Goal: Task Accomplishment & Management: Use online tool/utility

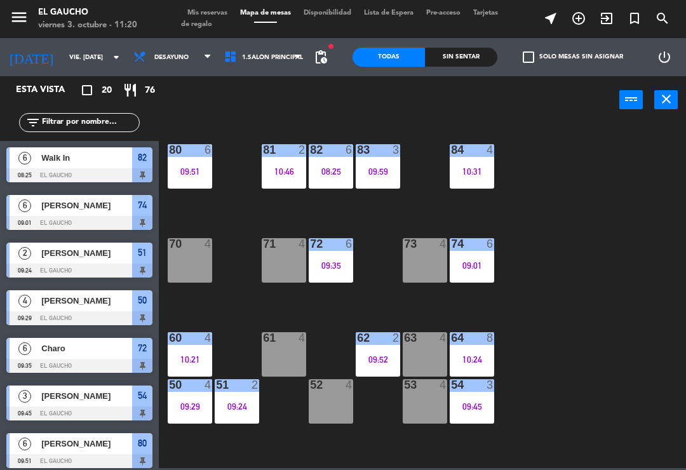
click at [280, 170] on div "10:46" at bounding box center [284, 171] width 44 height 9
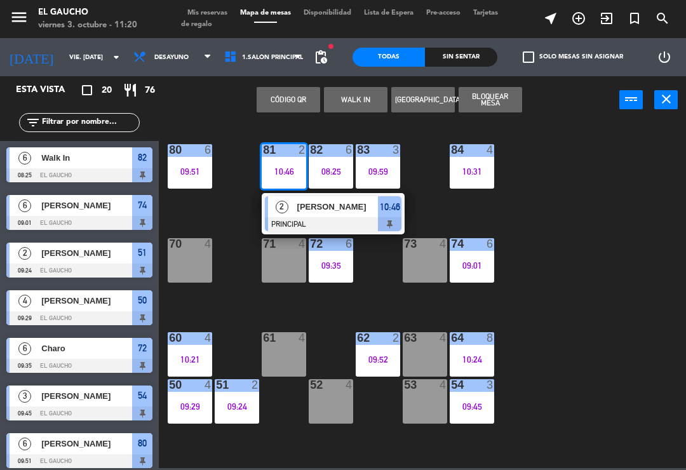
click at [301, 215] on div "[PERSON_NAME]" at bounding box center [337, 206] width 83 height 21
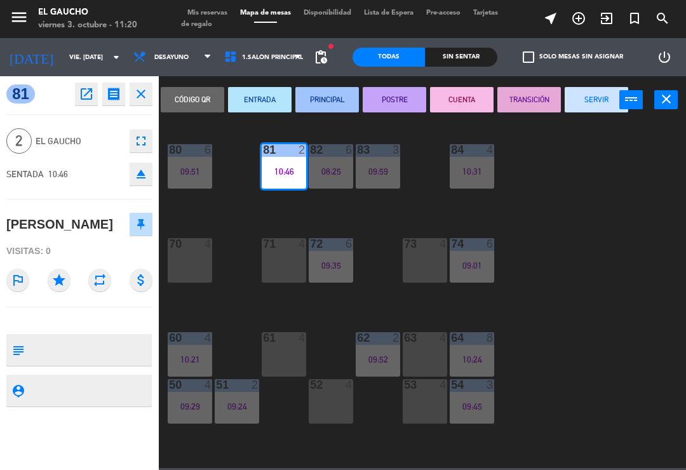
click at [595, 106] on button "SERVIR" at bounding box center [597, 99] width 64 height 25
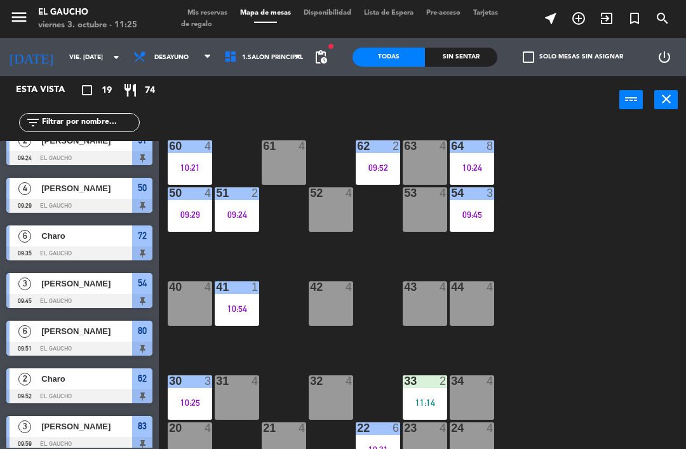
scroll to position [196, 0]
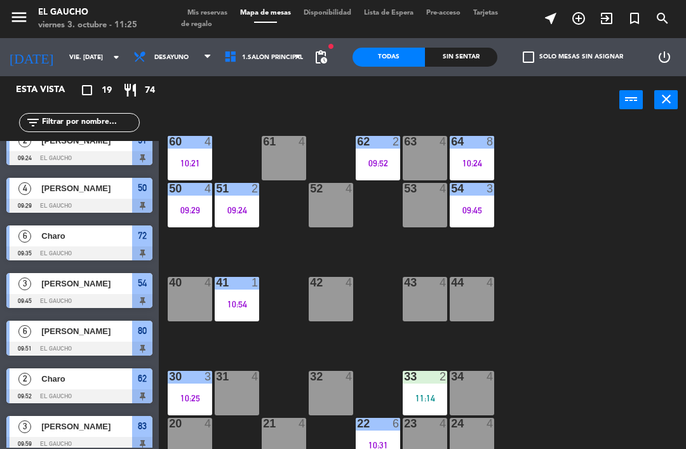
click at [187, 395] on div "10:25" at bounding box center [190, 398] width 44 height 9
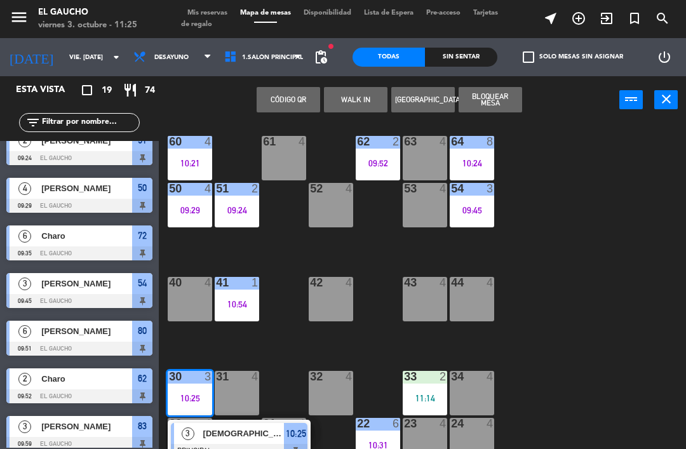
click at [247, 443] on div "[DEMOGRAPHIC_DATA]" at bounding box center [243, 433] width 83 height 21
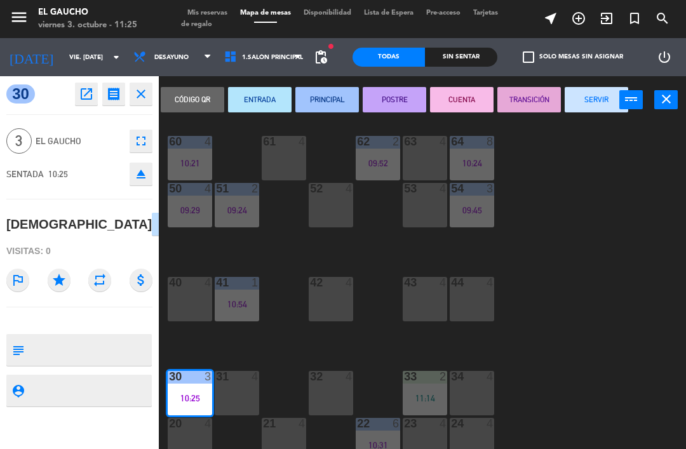
click at [600, 102] on button "SERVIR" at bounding box center [597, 99] width 64 height 25
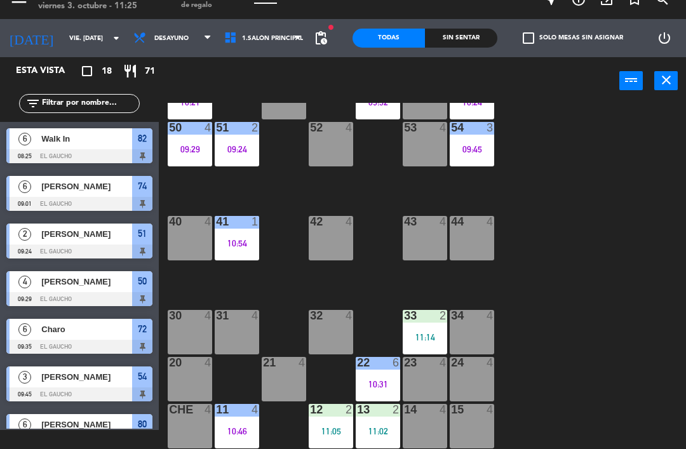
scroll to position [238, 0]
click at [330, 424] on div "12 2 11:05" at bounding box center [331, 426] width 44 height 44
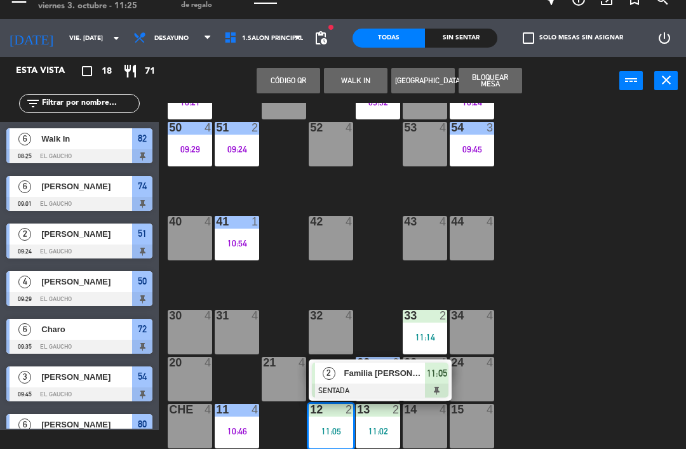
click at [345, 379] on span "Familia [PERSON_NAME]" at bounding box center [384, 373] width 81 height 13
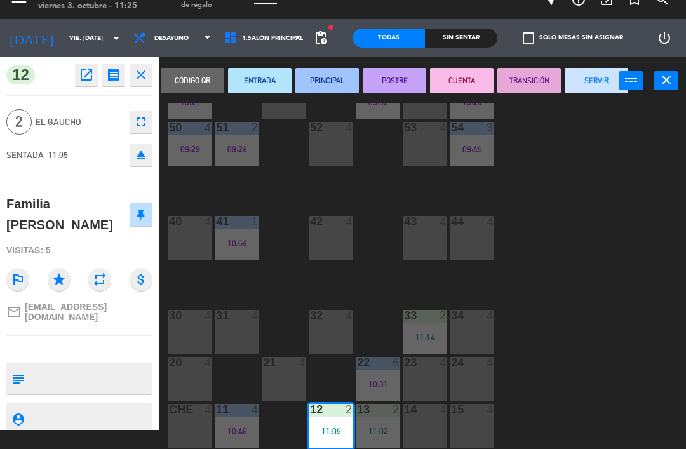
click at [344, 72] on button "PRINCIPAL" at bounding box center [327, 80] width 64 height 25
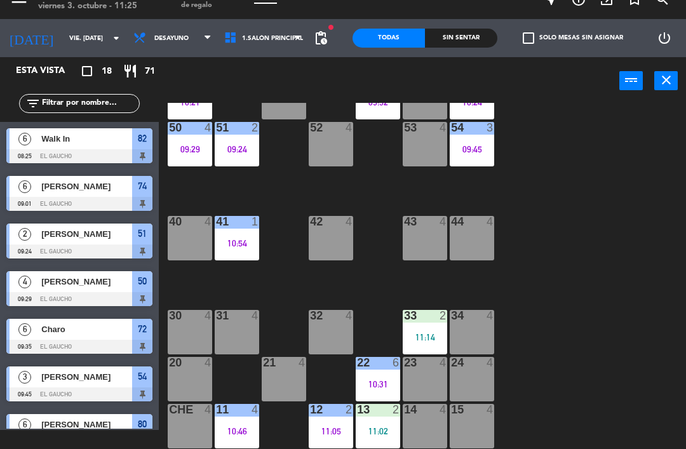
scroll to position [210, 0]
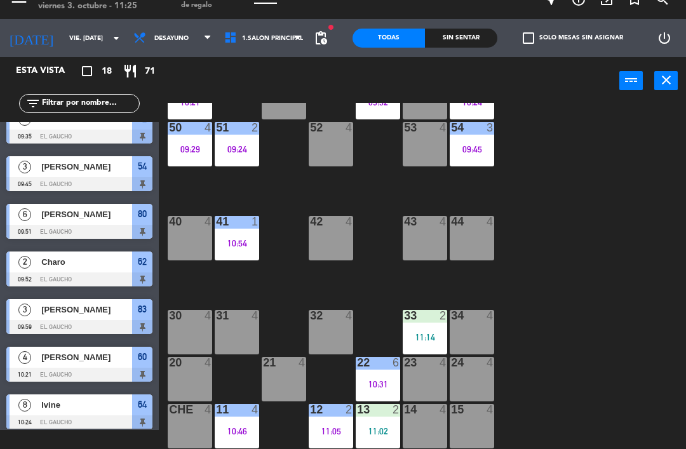
click at [327, 428] on div "11:05" at bounding box center [331, 431] width 44 height 9
click at [376, 424] on div "13 2 11:02" at bounding box center [378, 426] width 44 height 44
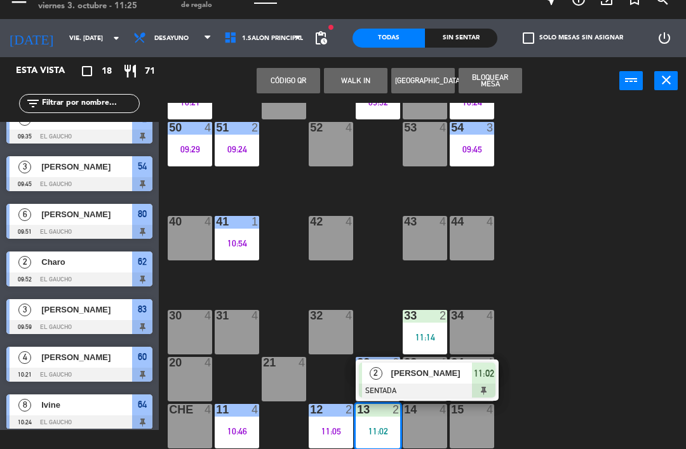
click at [410, 377] on span "[PERSON_NAME]" at bounding box center [431, 373] width 81 height 13
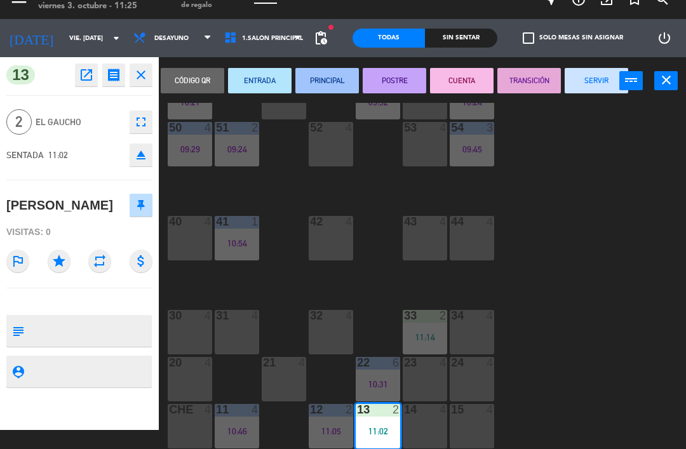
click at [345, 81] on button "PRINCIPAL" at bounding box center [327, 80] width 64 height 25
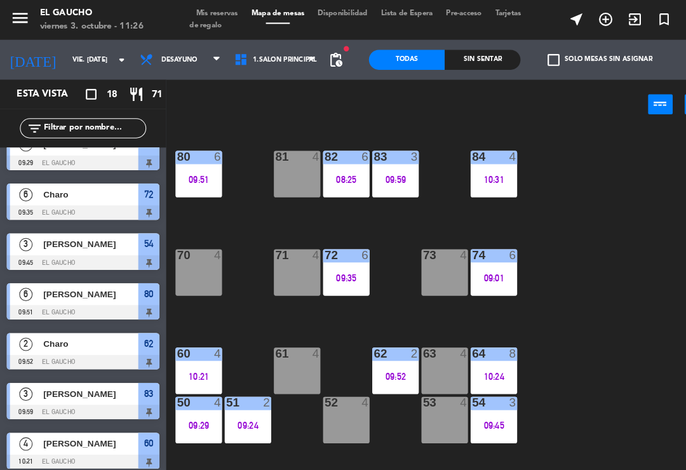
scroll to position [0, 0]
click at [470, 168] on div "10:31" at bounding box center [472, 171] width 44 height 9
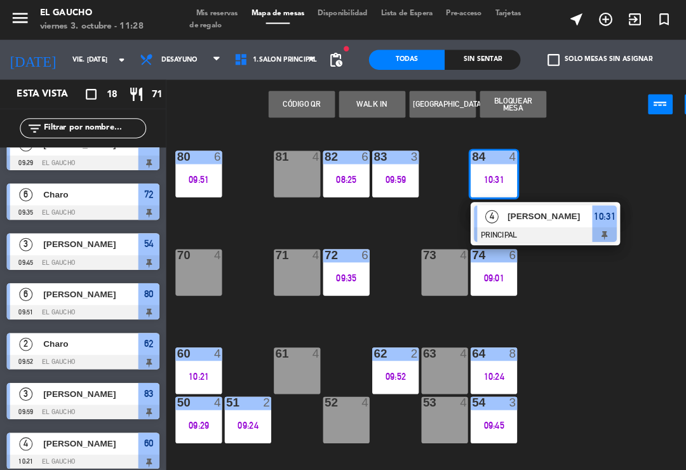
click at [502, 217] on div "[PERSON_NAME]" at bounding box center [525, 206] width 83 height 21
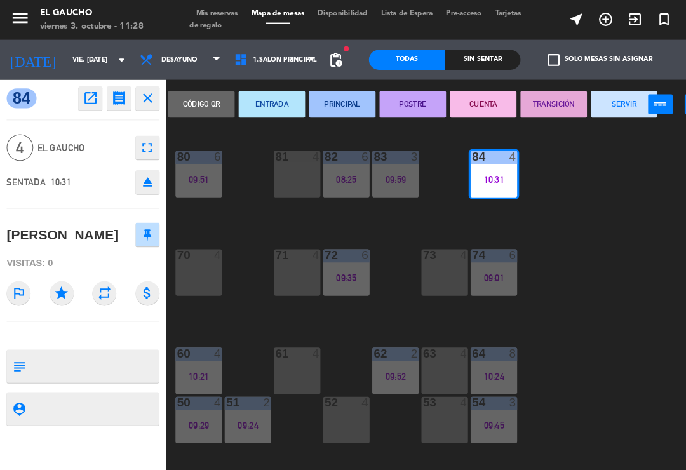
click at [598, 95] on button "SERVIR" at bounding box center [597, 99] width 64 height 25
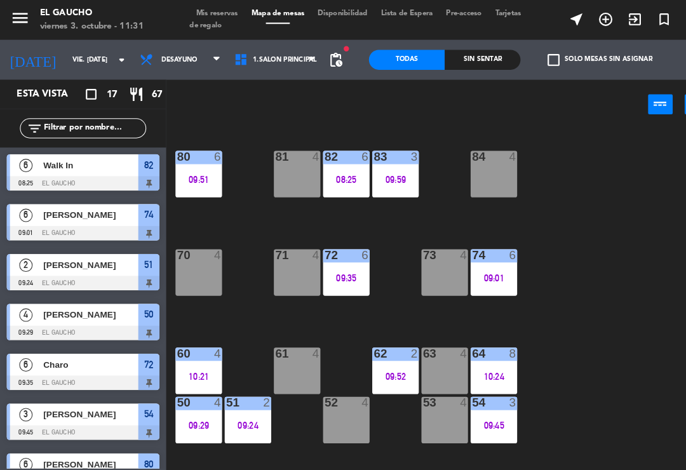
click at [232, 411] on div "09:24" at bounding box center [237, 406] width 44 height 9
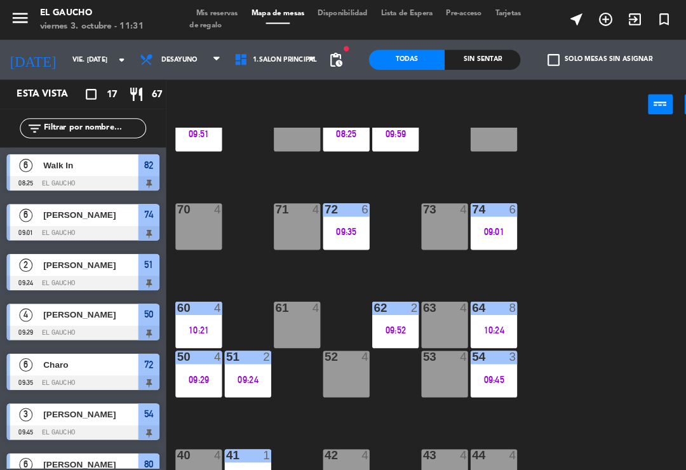
scroll to position [92, 0]
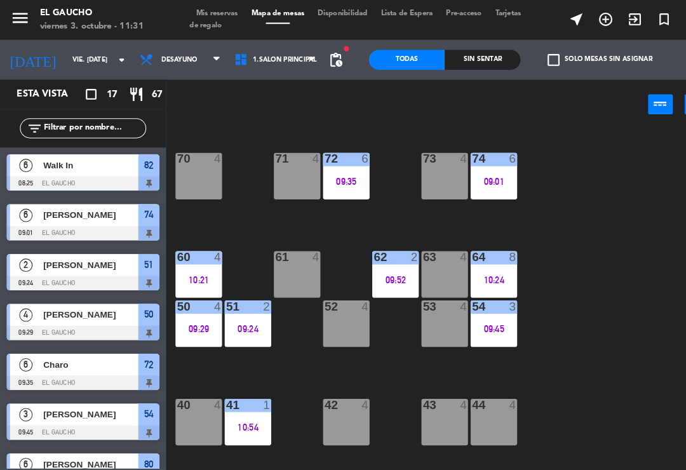
click at [238, 312] on div "09:24" at bounding box center [237, 314] width 44 height 9
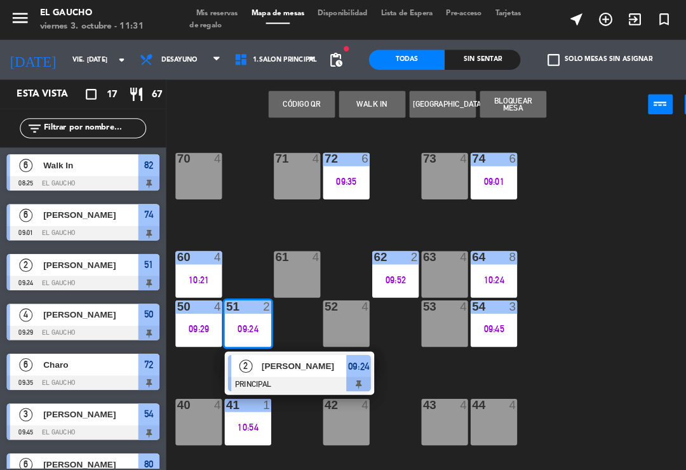
click at [281, 367] on div at bounding box center [286, 367] width 137 height 14
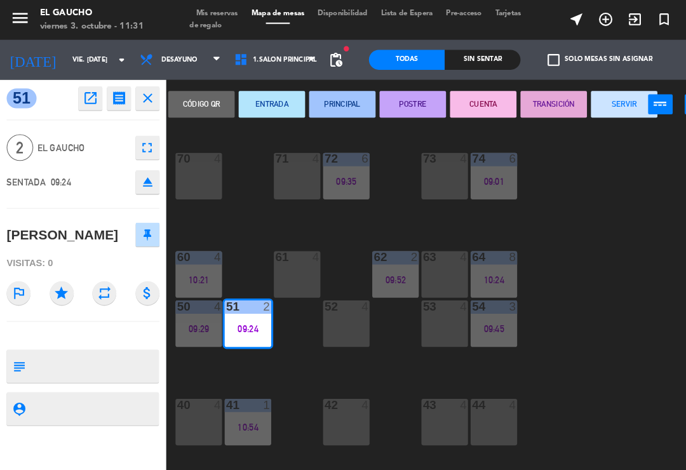
click at [583, 108] on button "SERVIR" at bounding box center [597, 99] width 64 height 25
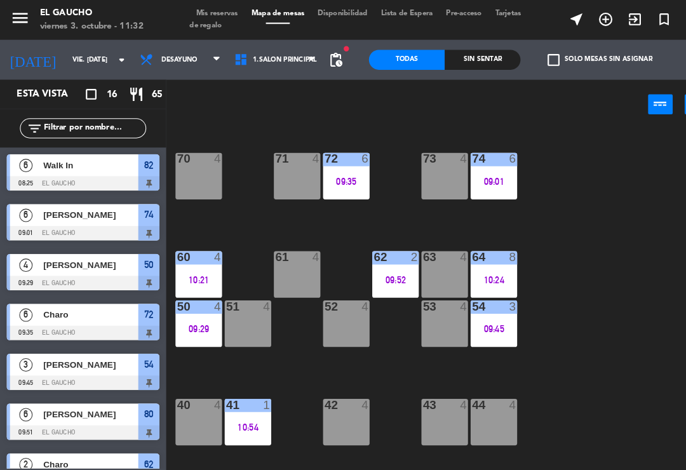
click at [479, 407] on div "44 4" at bounding box center [472, 403] width 44 height 44
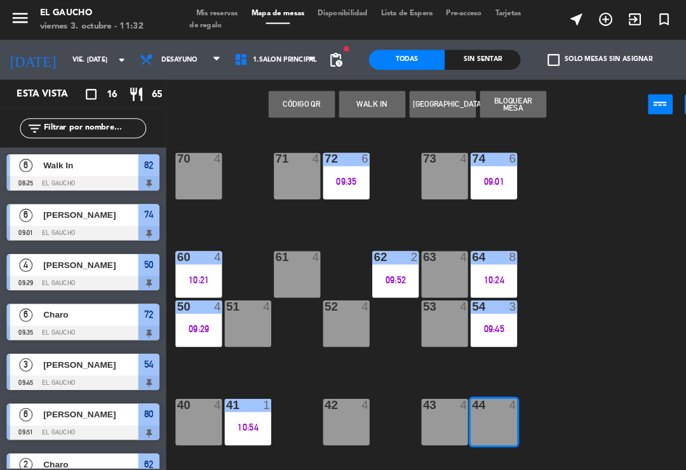
click at [362, 97] on button "WALK IN" at bounding box center [356, 99] width 64 height 25
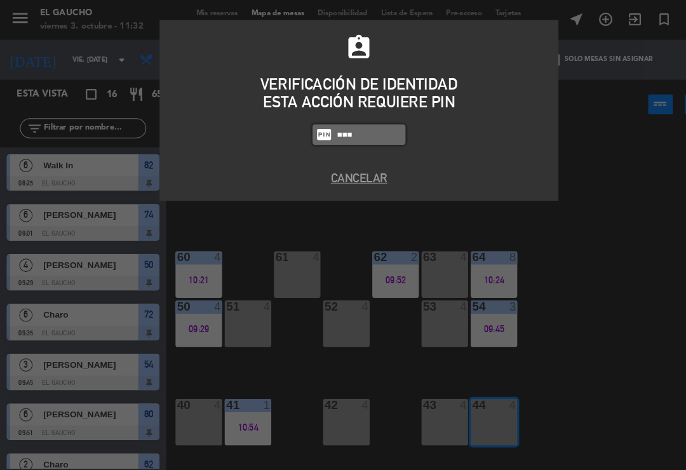
type input "0009"
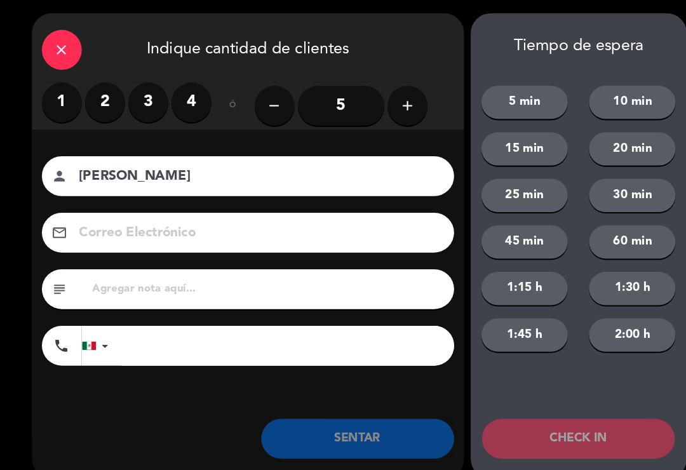
type input "[PERSON_NAME]"
click at [100, 97] on label "2" at bounding box center [100, 98] width 38 height 38
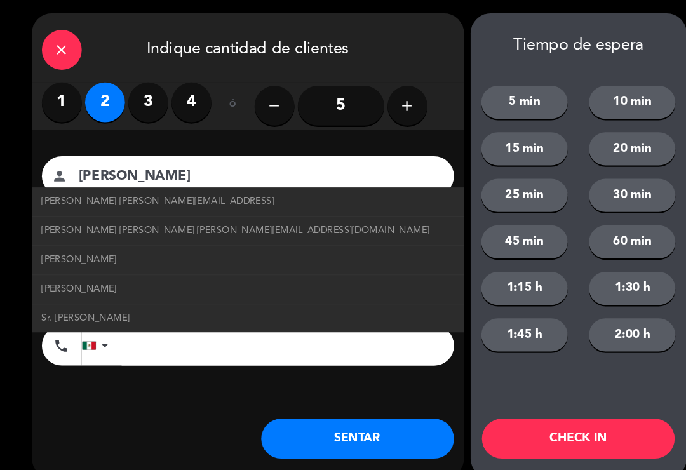
click at [54, 194] on span "[PERSON_NAME] [PERSON_NAME][EMAIL_ADDRESS]" at bounding box center [151, 193] width 222 height 15
type input "[EMAIL_ADDRESS]"
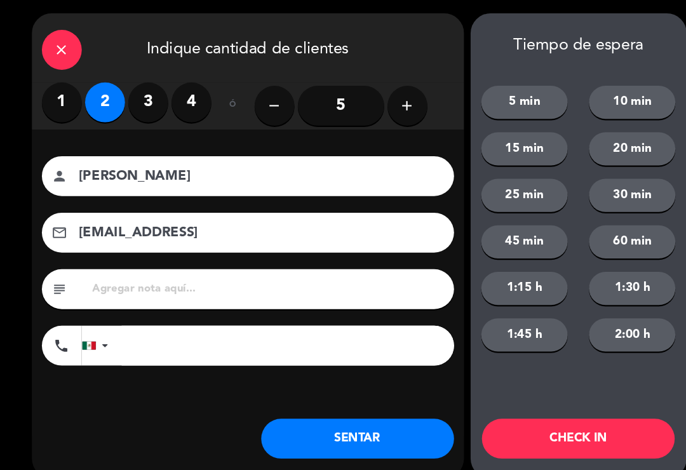
click at [299, 402] on button "SENTAR" at bounding box center [342, 419] width 184 height 38
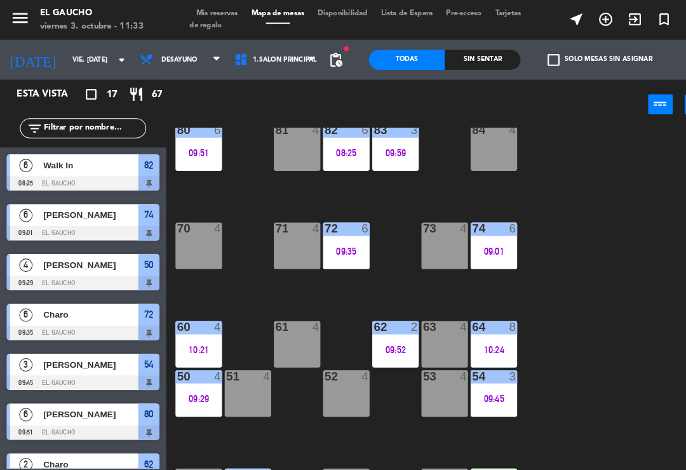
scroll to position [26, 0]
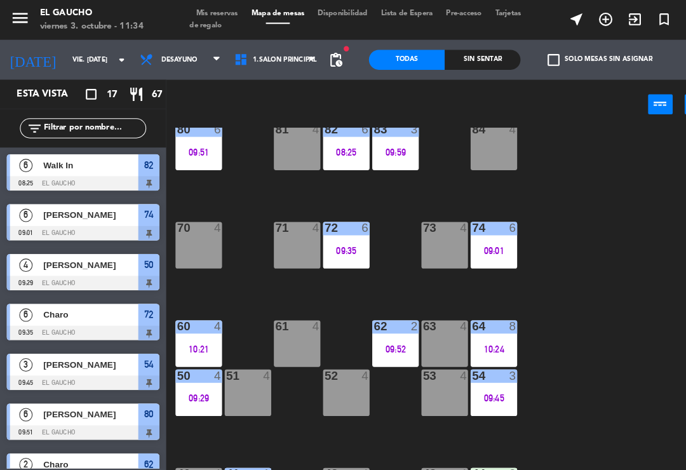
click at [463, 373] on div "54 3 09:45" at bounding box center [472, 375] width 44 height 44
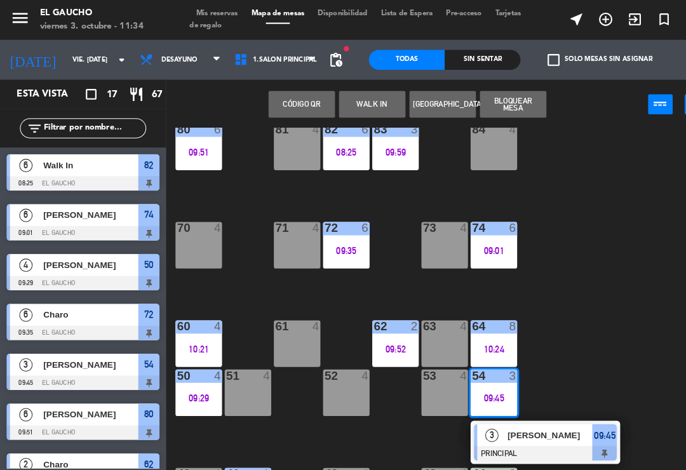
click at [515, 424] on div "[PERSON_NAME]" at bounding box center [525, 415] width 83 height 21
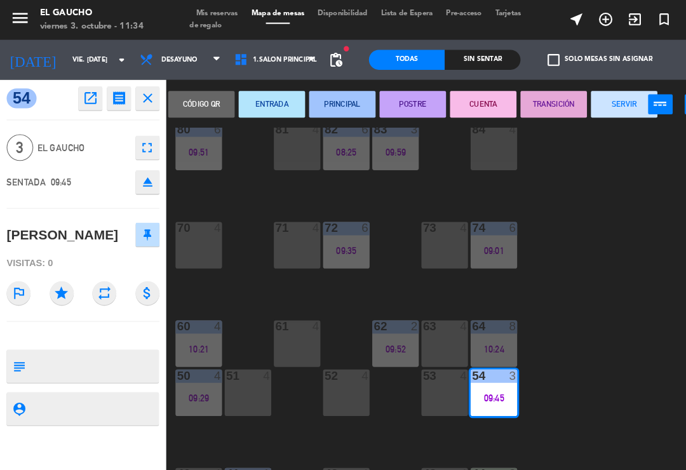
click at [595, 107] on button "SERVIR" at bounding box center [597, 99] width 64 height 25
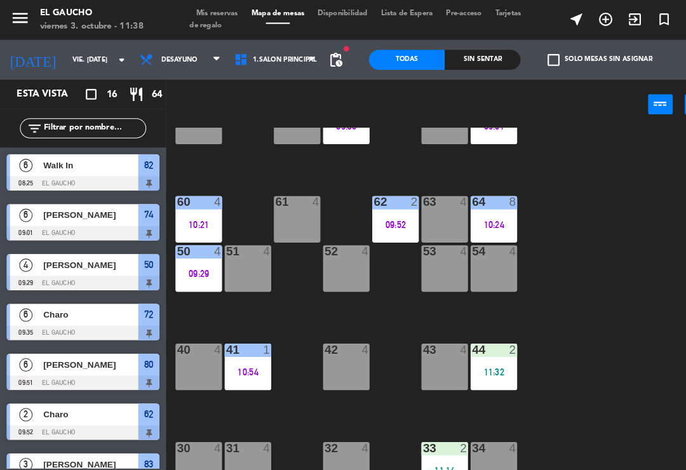
scroll to position [145, 0]
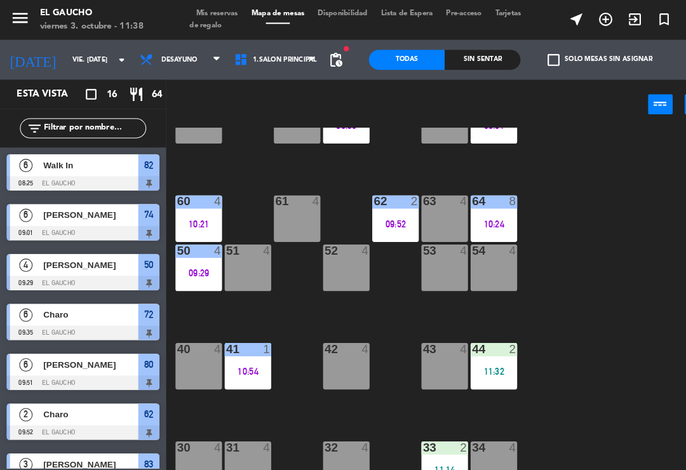
click at [475, 353] on div "11:32" at bounding box center [472, 355] width 44 height 9
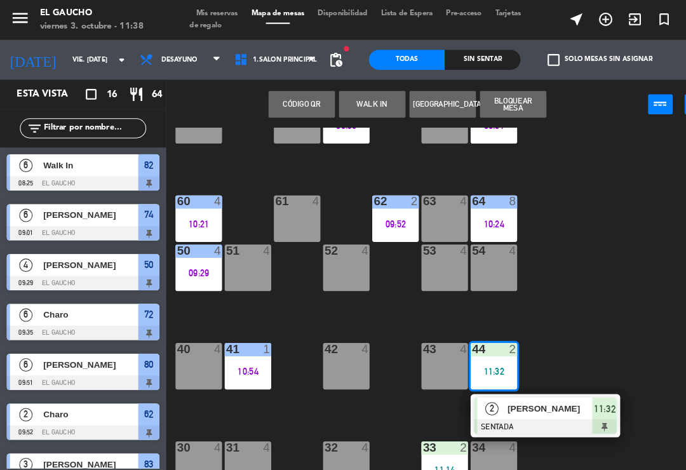
click at [500, 407] on div at bounding box center [521, 408] width 137 height 14
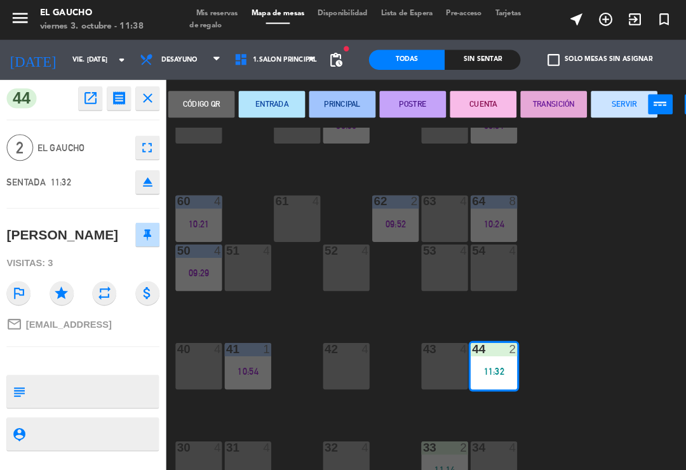
click at [327, 102] on button "PRINCIPAL" at bounding box center [327, 99] width 64 height 25
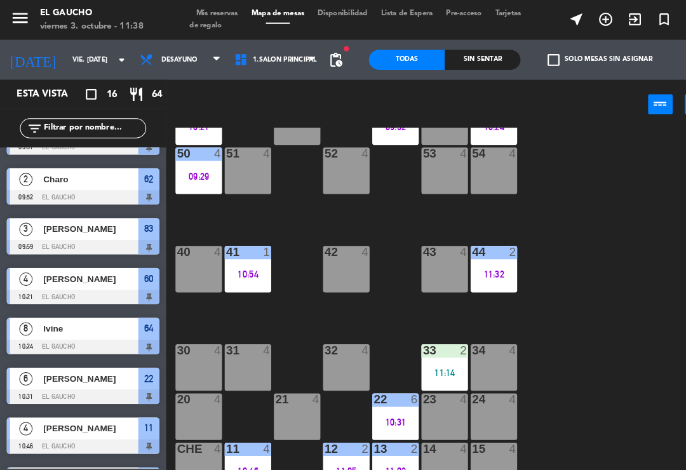
scroll to position [238, 0]
click at [429, 353] on div "11:14" at bounding box center [425, 356] width 44 height 9
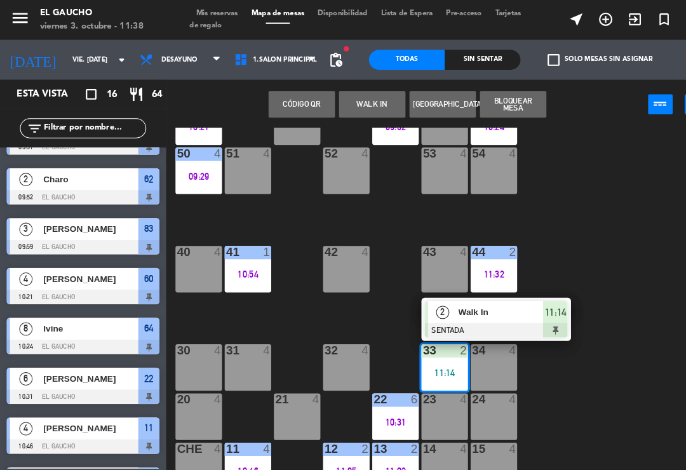
click at [470, 310] on div at bounding box center [474, 316] width 137 height 14
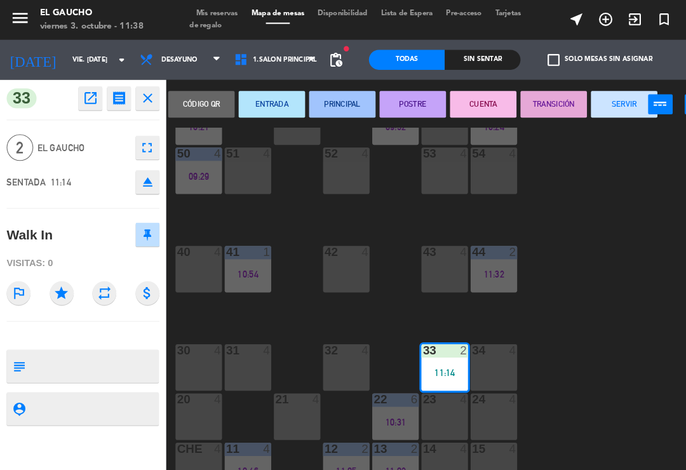
click at [340, 98] on button "PRINCIPAL" at bounding box center [327, 99] width 64 height 25
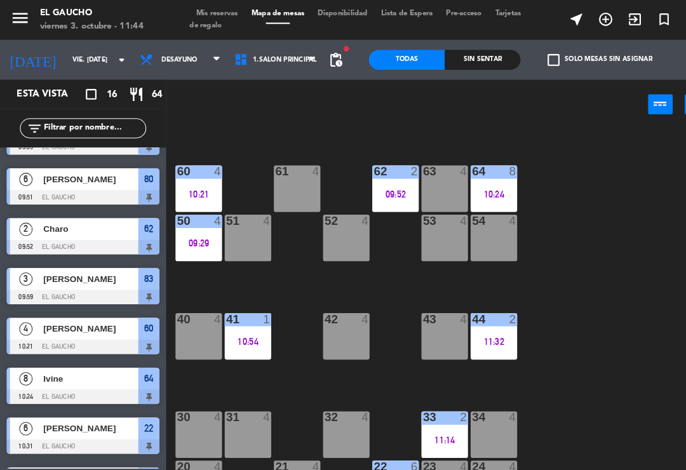
scroll to position [222, 0]
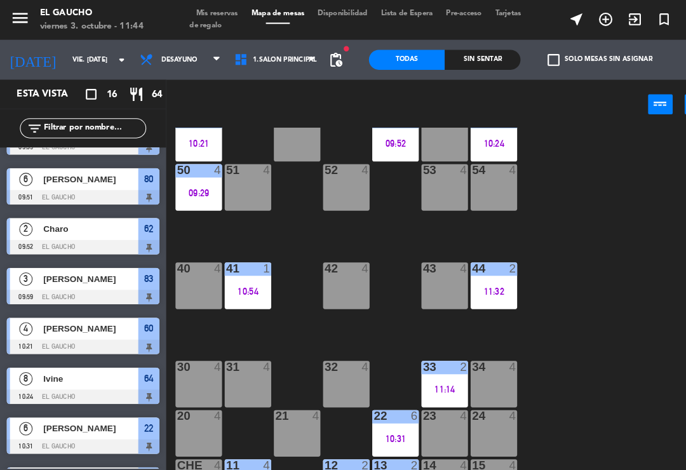
click at [424, 365] on div "33 2 11:14" at bounding box center [425, 367] width 44 height 44
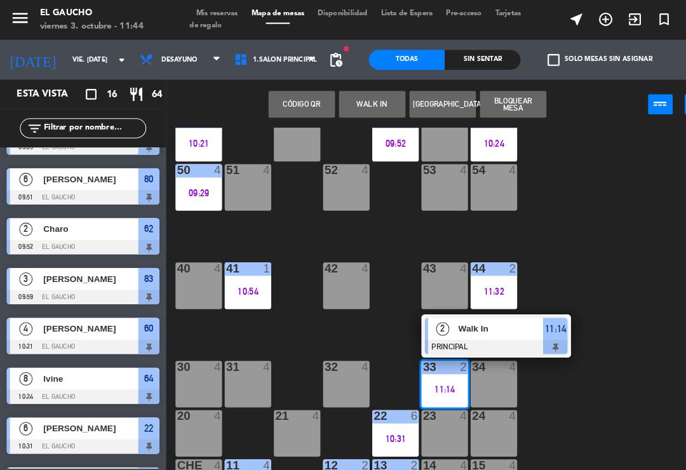
click at [453, 323] on div "Walk In" at bounding box center [478, 314] width 83 height 21
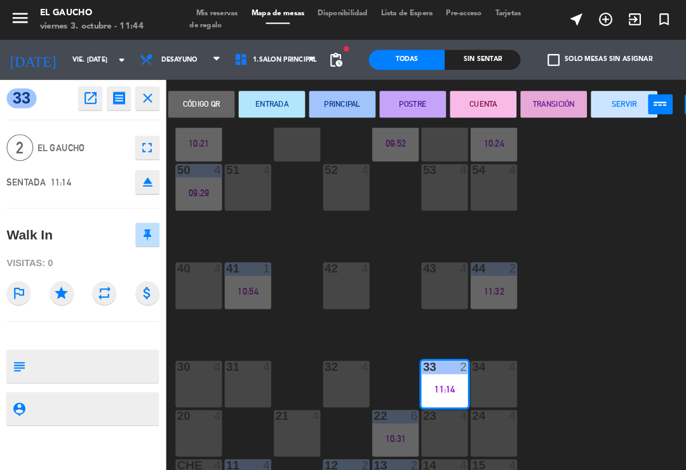
click at [601, 99] on button "SERVIR" at bounding box center [597, 99] width 64 height 25
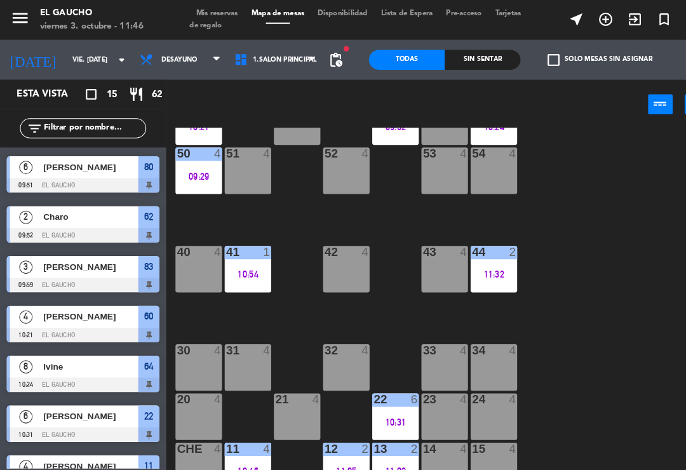
scroll to position [238, 0]
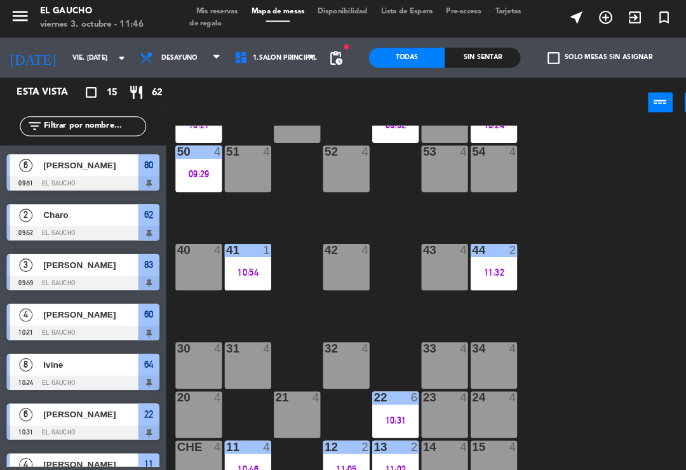
click at [389, 457] on div "13 2 11:02" at bounding box center [378, 445] width 44 height 44
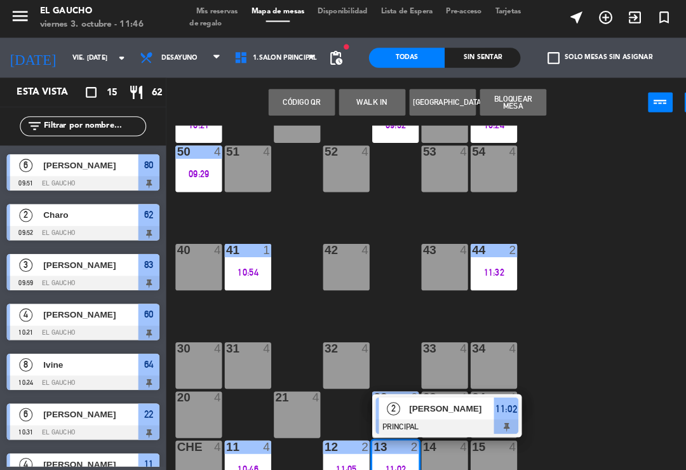
click at [415, 399] on div "[PERSON_NAME]" at bounding box center [431, 392] width 83 height 21
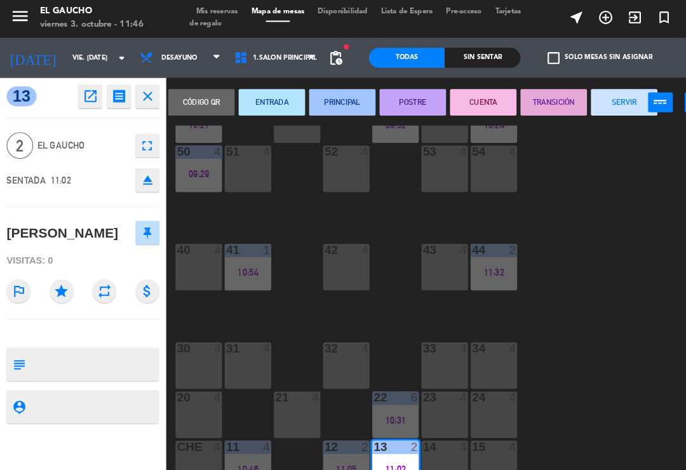
click at [593, 100] on button "SERVIR" at bounding box center [597, 99] width 64 height 25
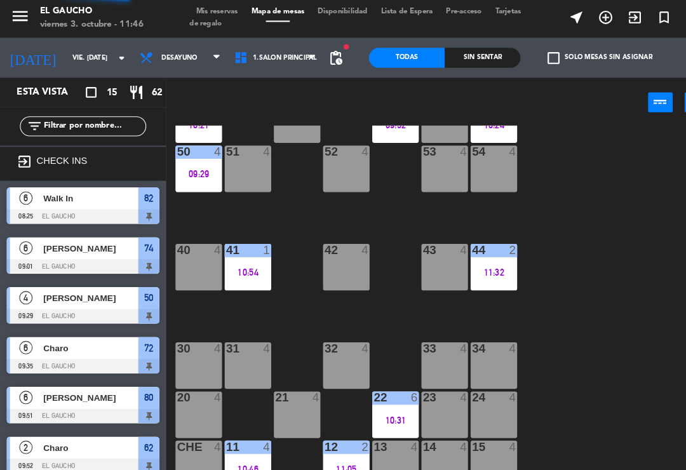
scroll to position [125, 0]
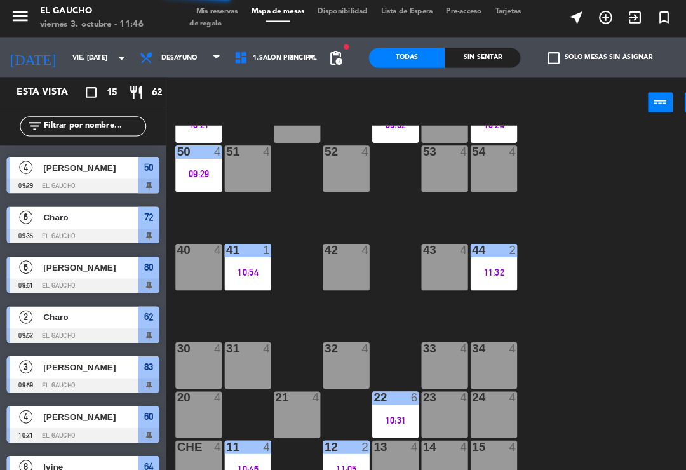
click at [381, 447] on div "13 4" at bounding box center [378, 445] width 44 height 44
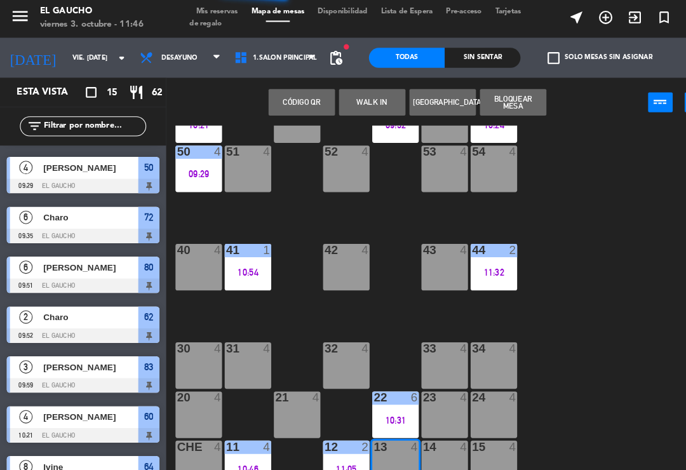
click at [367, 107] on button "WALK IN" at bounding box center [356, 99] width 64 height 25
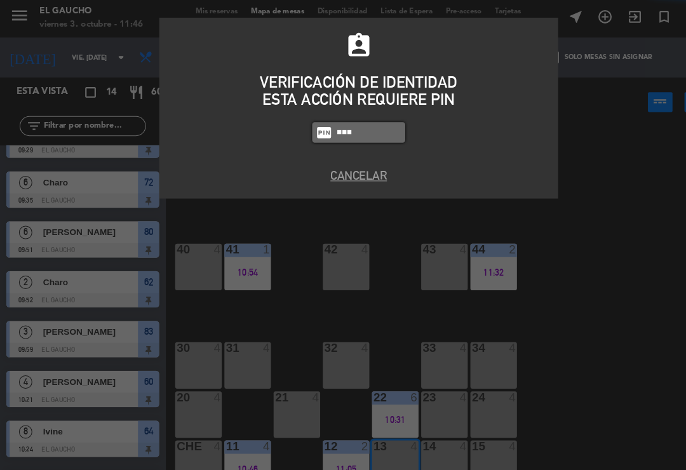
type input "0009"
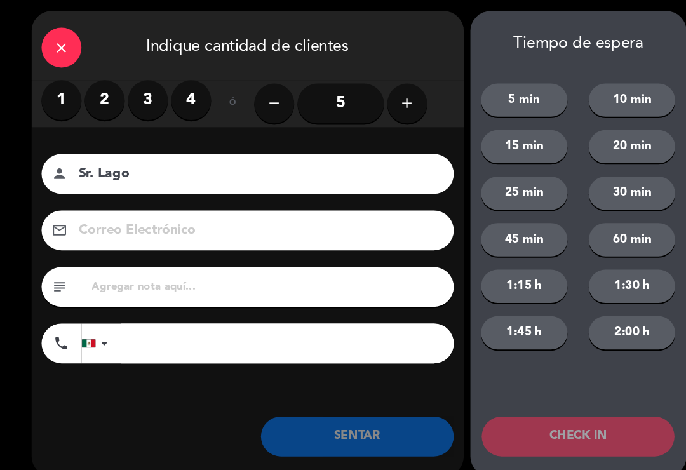
type input "Sr. Lago"
click at [93, 100] on label "2" at bounding box center [100, 98] width 38 height 38
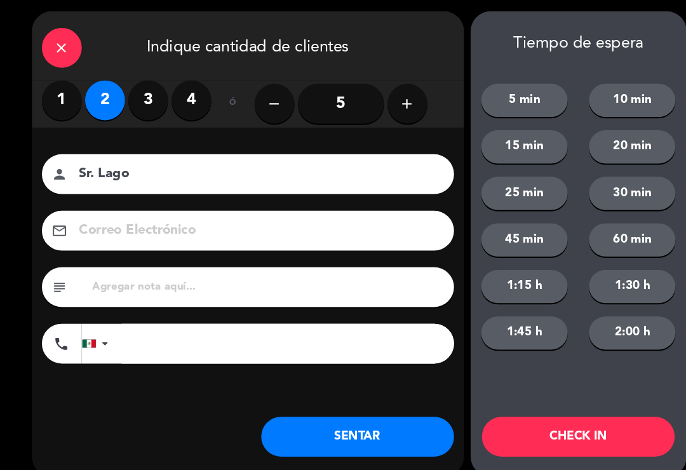
click at [295, 424] on button "SENTAR" at bounding box center [342, 419] width 184 height 38
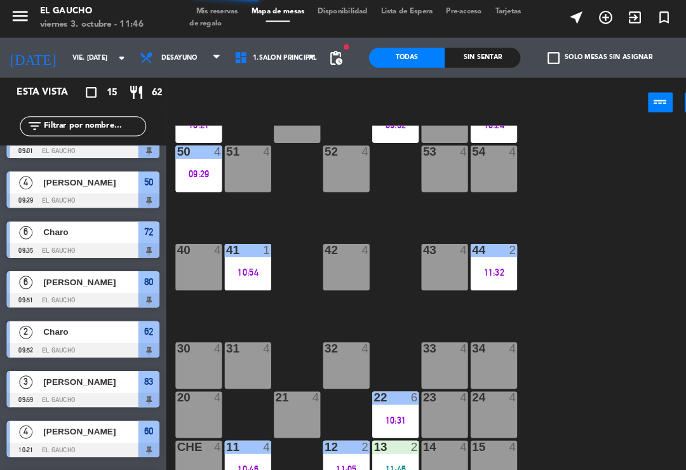
scroll to position [0, 0]
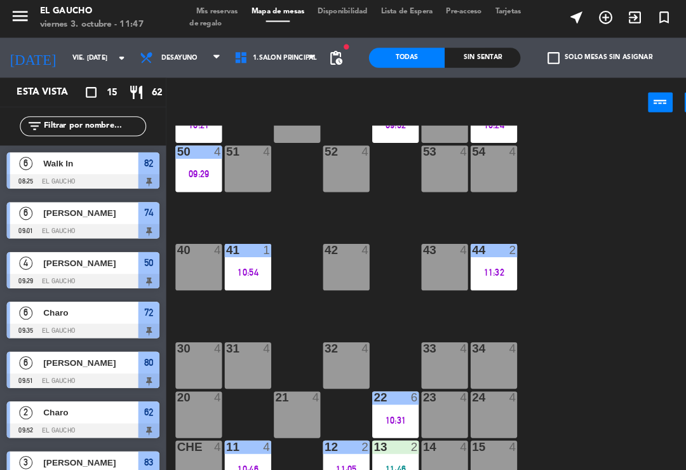
click at [480, 398] on div "24 4" at bounding box center [472, 398] width 44 height 44
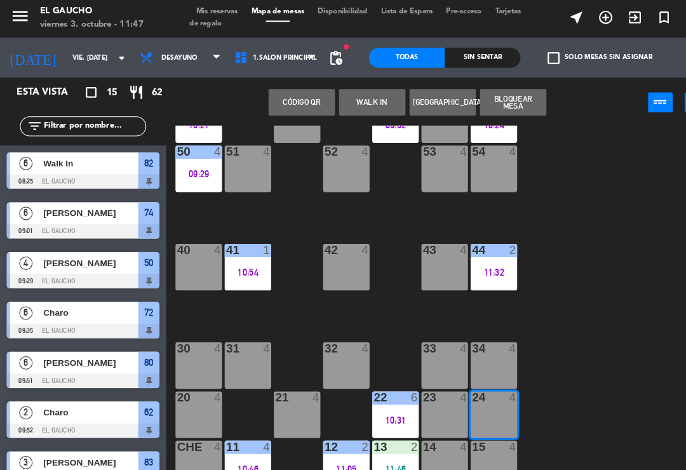
click at [363, 105] on button "WALK IN" at bounding box center [356, 99] width 64 height 25
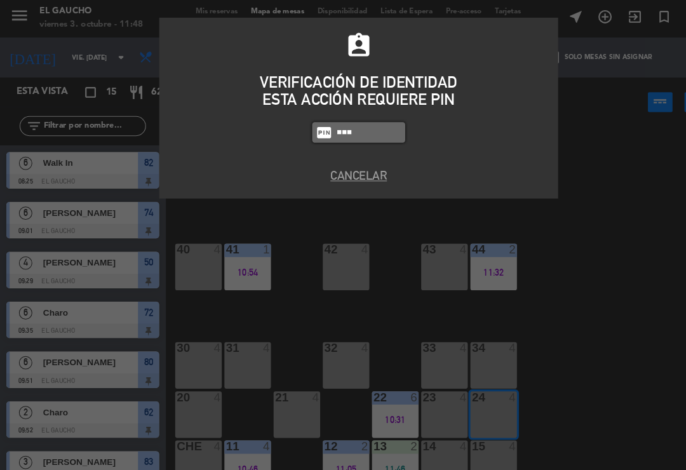
type input "0009"
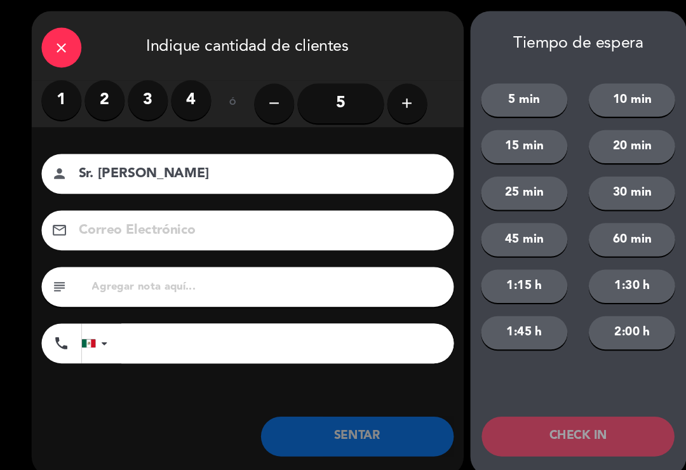
type input "Sr. [PERSON_NAME]"
click at [100, 103] on label "2" at bounding box center [100, 98] width 38 height 38
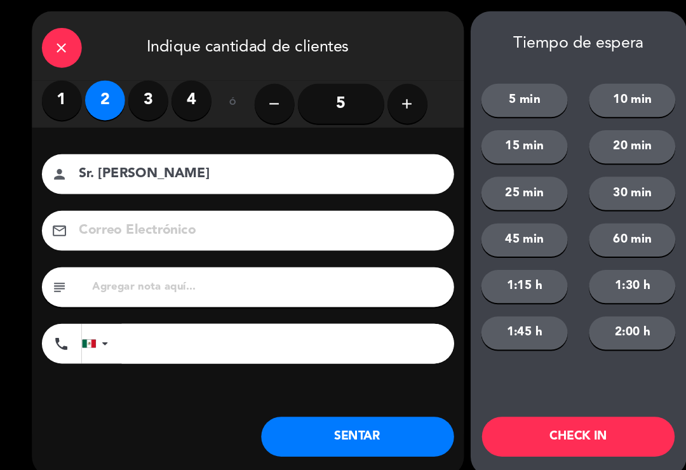
click at [311, 423] on button "SENTAR" at bounding box center [342, 419] width 184 height 38
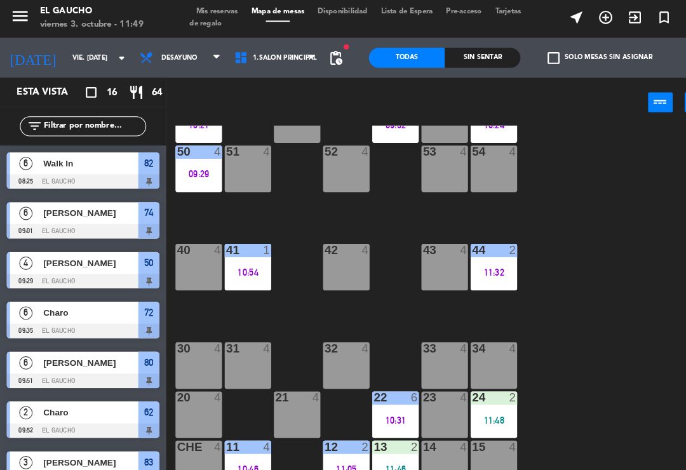
click at [471, 348] on div "34 4" at bounding box center [472, 351] width 44 height 44
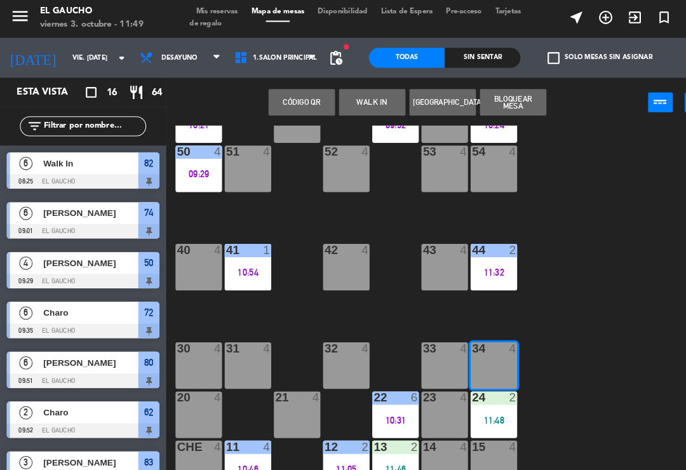
click at [358, 101] on button "WALK IN" at bounding box center [356, 99] width 64 height 25
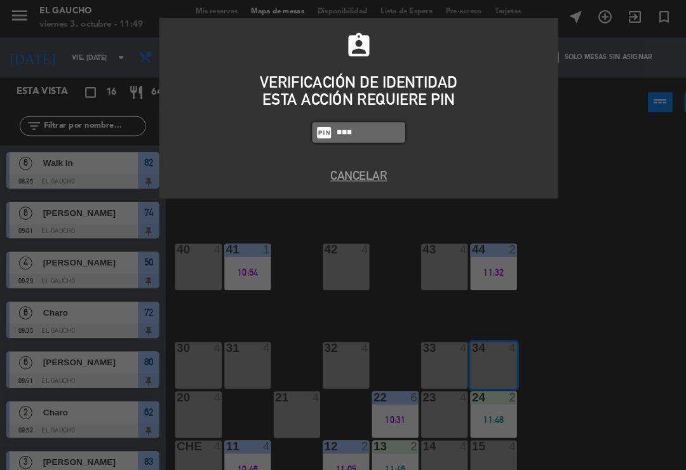
type input "0009"
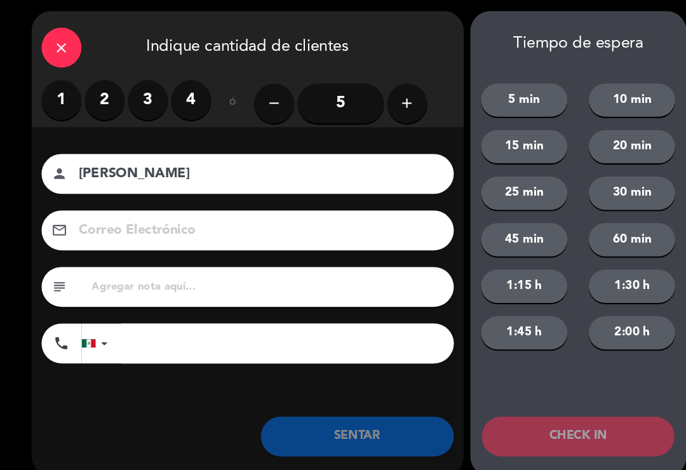
type input "[PERSON_NAME]"
click at [86, 100] on label "2" at bounding box center [100, 98] width 38 height 38
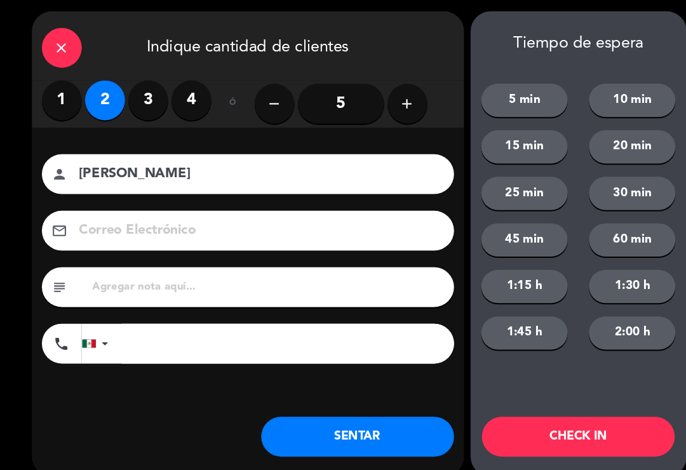
click at [320, 418] on button "SENTAR" at bounding box center [342, 419] width 184 height 38
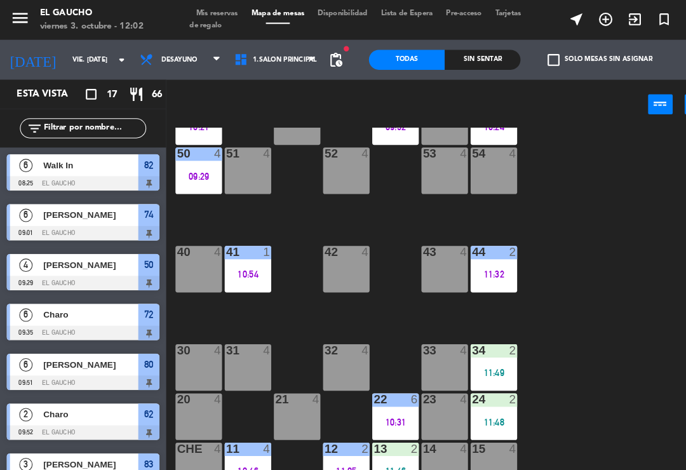
click at [186, 159] on div "50 4 09:29" at bounding box center [190, 163] width 44 height 44
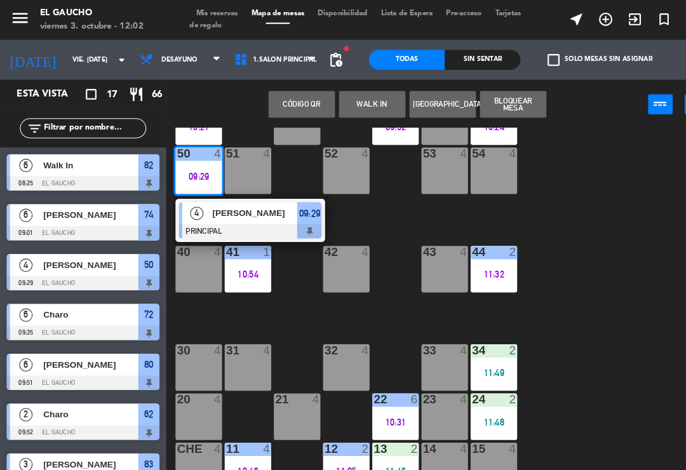
click at [248, 201] on span "[PERSON_NAME]" at bounding box center [243, 203] width 81 height 13
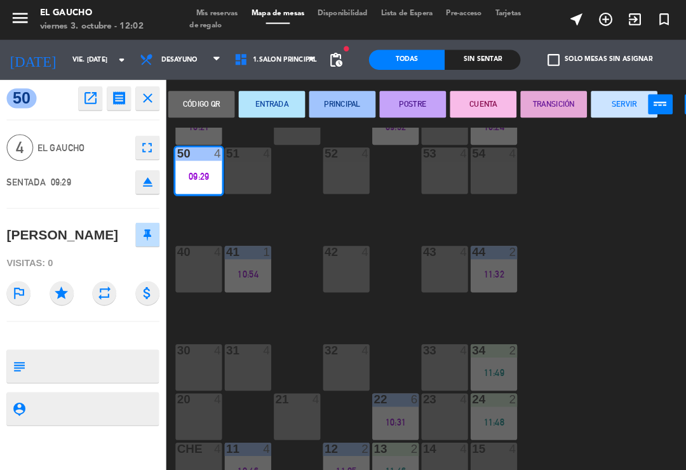
click at [584, 102] on button "SERVIR" at bounding box center [597, 99] width 64 height 25
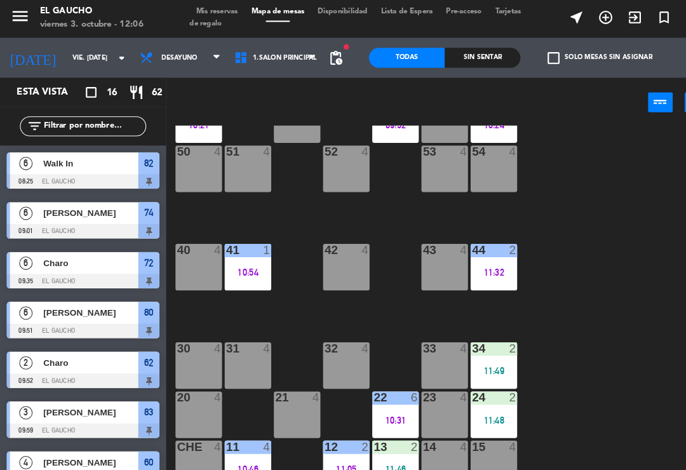
scroll to position [238, 0]
click at [329, 446] on div "11:05" at bounding box center [331, 450] width 44 height 9
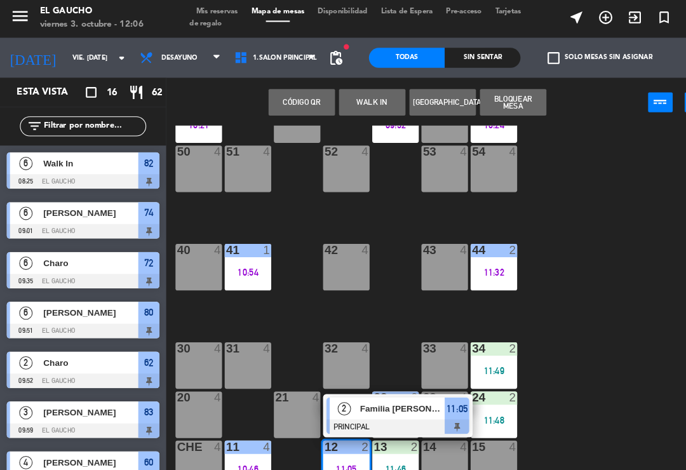
click at [379, 389] on span "Familia [PERSON_NAME]" at bounding box center [384, 392] width 81 height 13
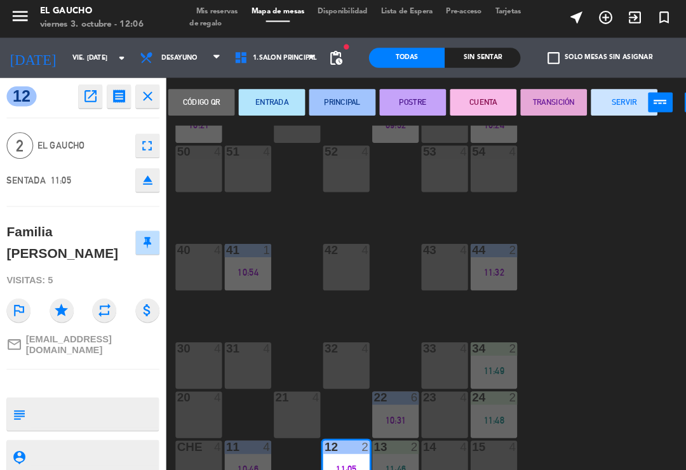
click at [592, 94] on button "SERVIR" at bounding box center [597, 99] width 64 height 25
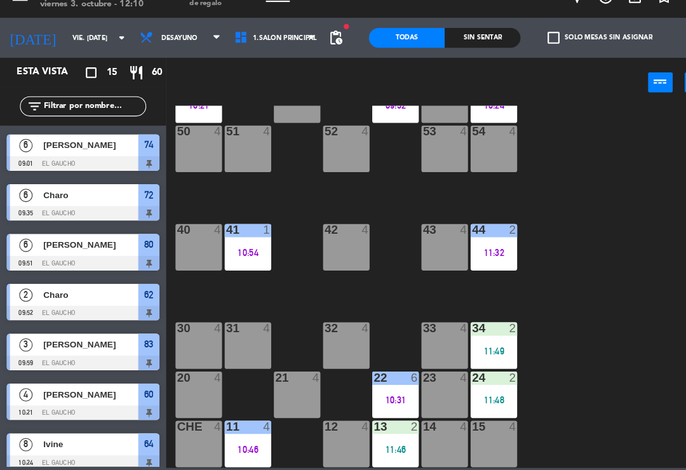
click at [655, 201] on div "84 4 80 6 09:51 83 3 09:59 82 6 08:25 81 4 70 4 71 4 72 6 09:35 73 4 74 6 09:01…" at bounding box center [426, 295] width 520 height 346
click at [281, 376] on div "21 4" at bounding box center [284, 398] width 44 height 44
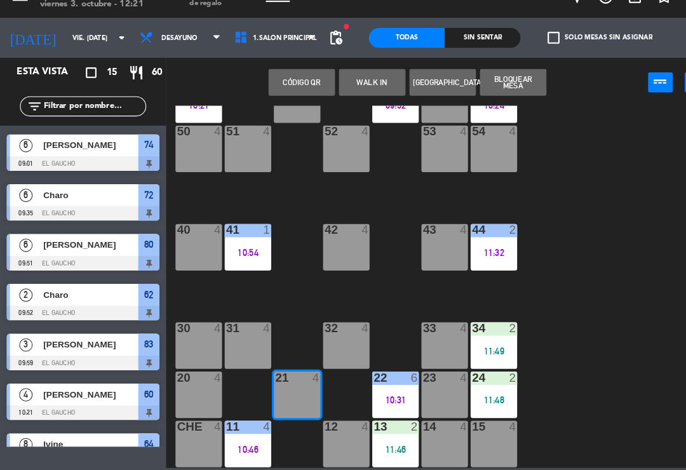
click at [358, 87] on button "WALK IN" at bounding box center [356, 99] width 64 height 25
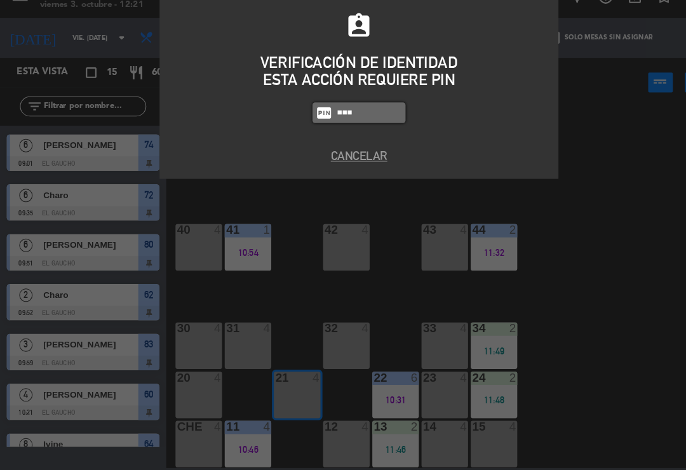
type input "0009"
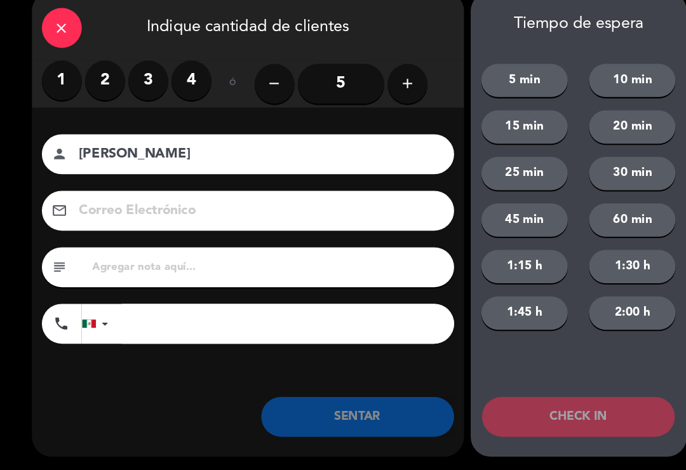
type input "[PERSON_NAME]"
click at [107, 90] on label "2" at bounding box center [100, 98] width 38 height 38
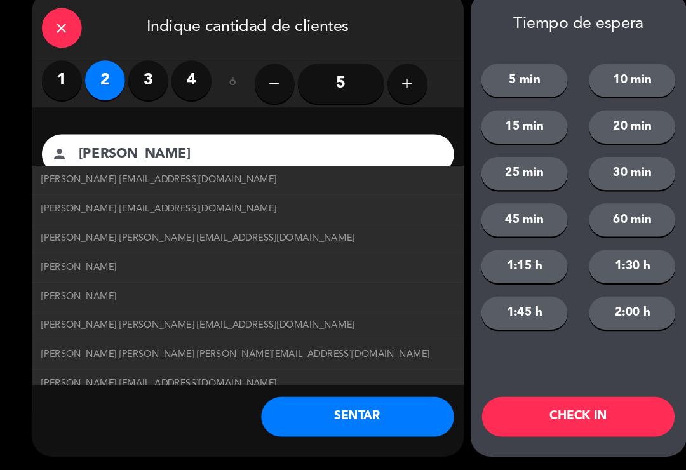
click at [356, 400] on button "SENTAR" at bounding box center [342, 419] width 184 height 38
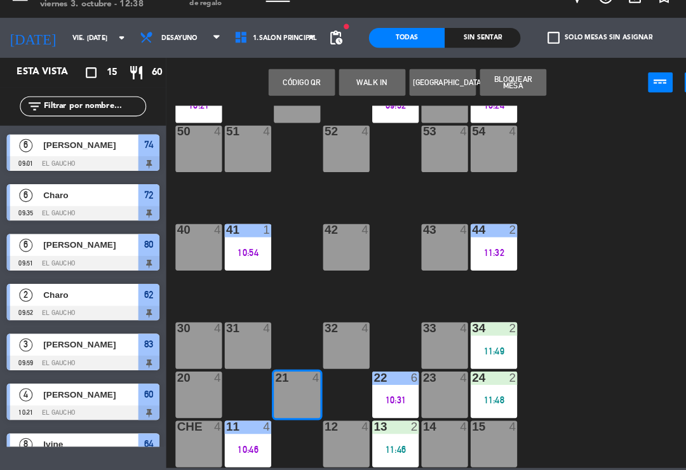
scroll to position [0, 0]
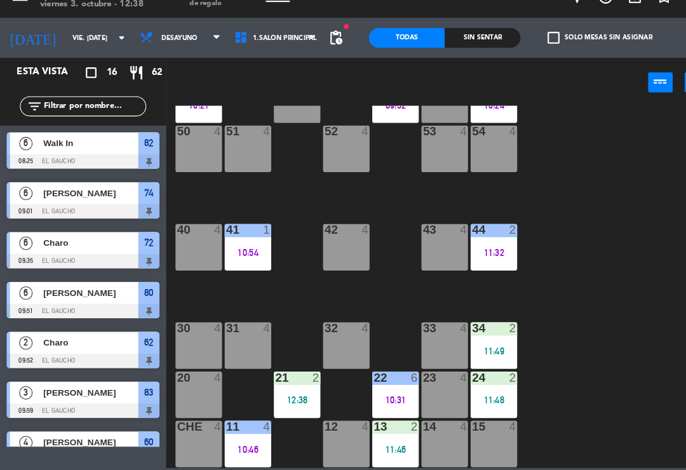
click at [333, 329] on div "32 4" at bounding box center [331, 351] width 44 height 44
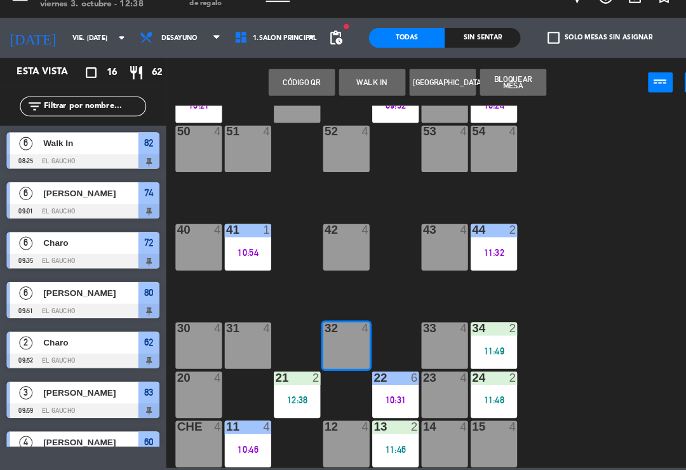
click at [344, 87] on button "WALK IN" at bounding box center [356, 99] width 64 height 25
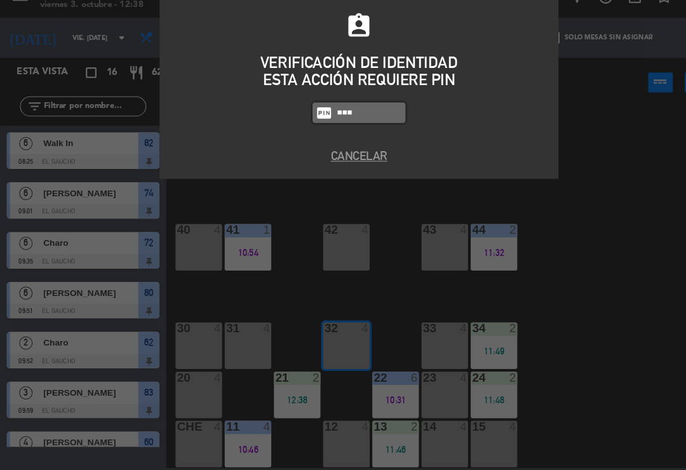
type input "0009"
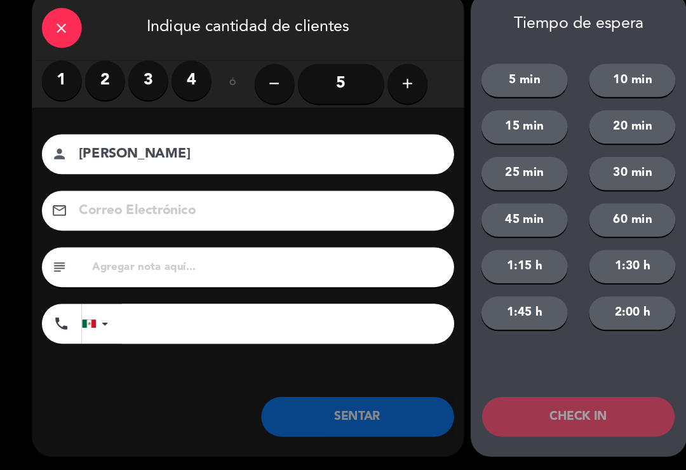
type input "[PERSON_NAME]"
click at [98, 79] on label "2" at bounding box center [100, 98] width 38 height 38
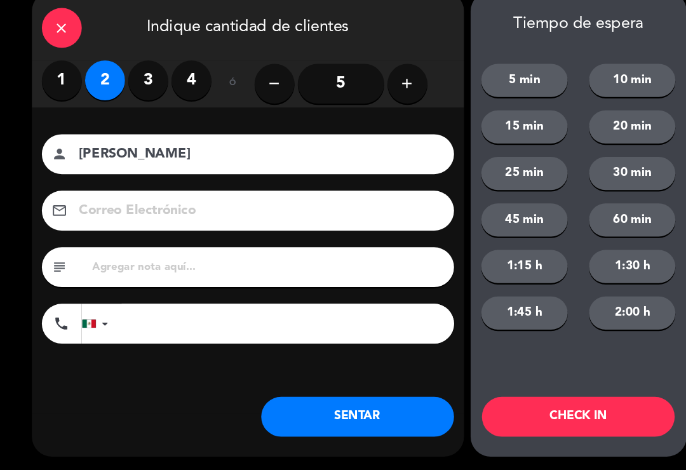
click at [332, 405] on button "SENTAR" at bounding box center [342, 419] width 184 height 38
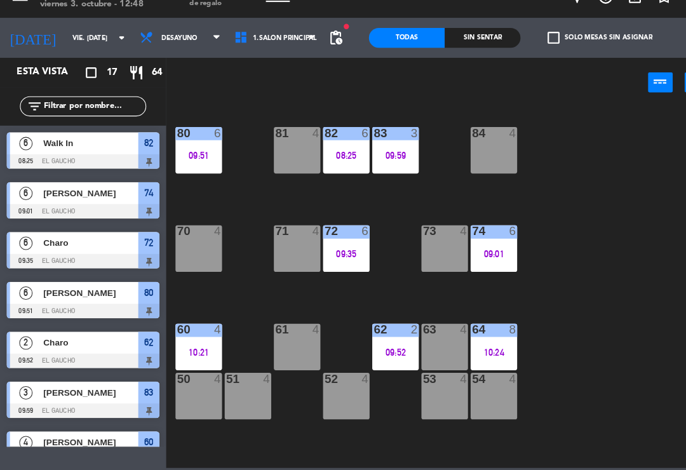
scroll to position [6, 0]
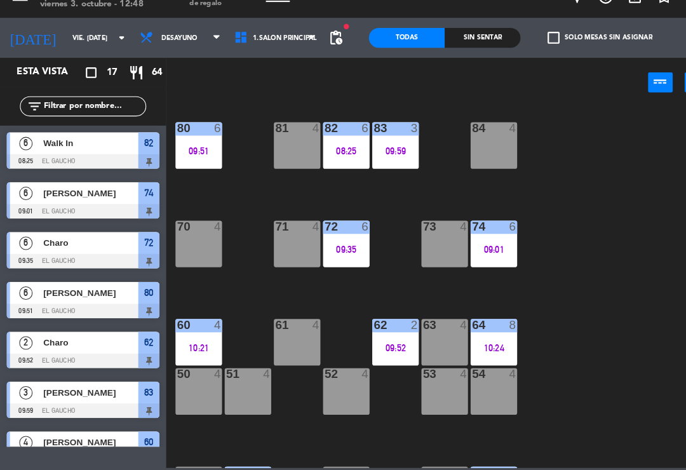
click at [319, 232] on div "72 6 09:35" at bounding box center [331, 254] width 44 height 44
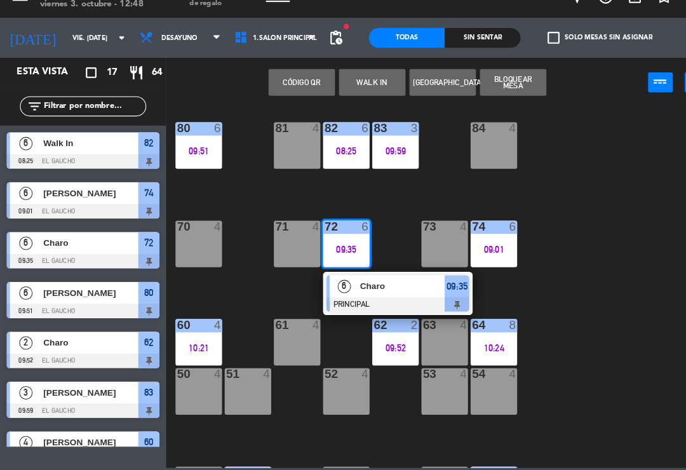
click at [371, 305] on div at bounding box center [380, 312] width 137 height 14
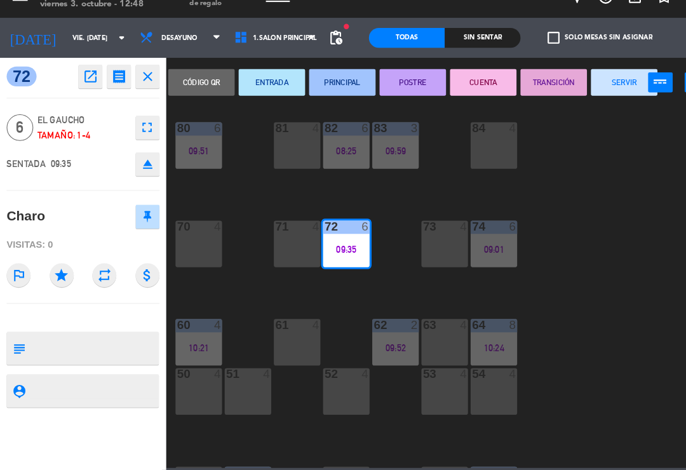
click at [596, 87] on button "SERVIR" at bounding box center [597, 99] width 64 height 25
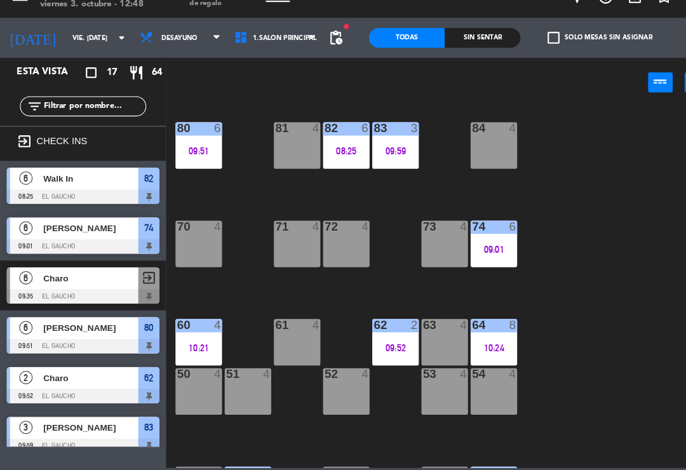
click at [459, 232] on div "74 6 09:01" at bounding box center [472, 254] width 44 height 44
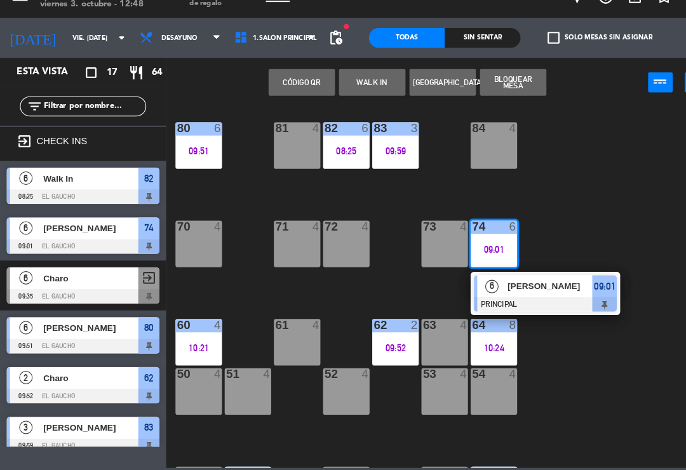
click at [502, 284] on div "[PERSON_NAME]" at bounding box center [525, 294] width 83 height 21
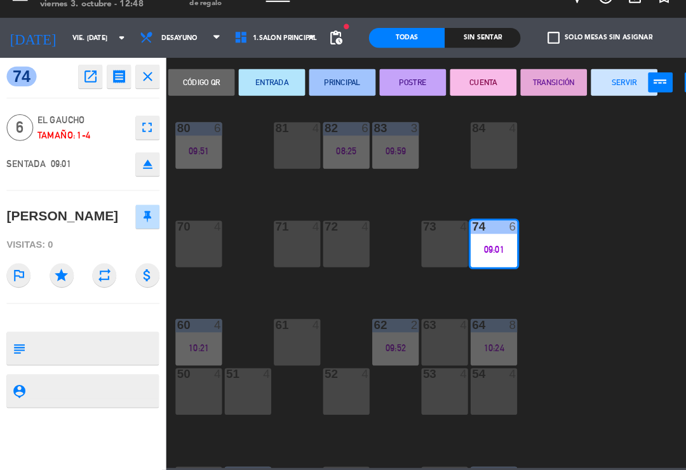
click at [586, 87] on button "SERVIR" at bounding box center [597, 99] width 64 height 25
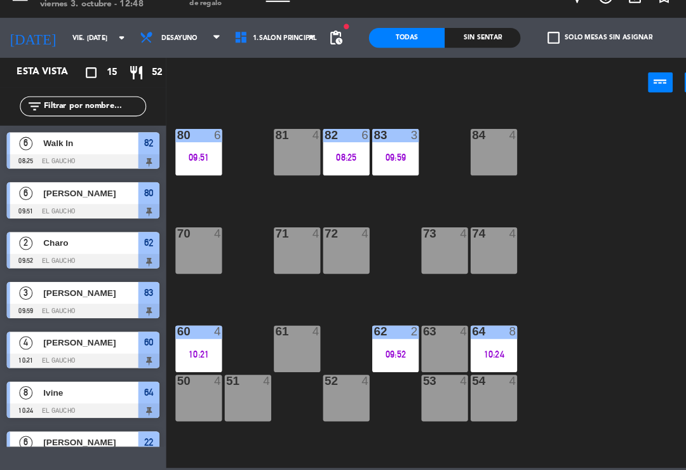
scroll to position [0, 0]
click at [377, 144] on div "83 3 09:59" at bounding box center [378, 166] width 44 height 44
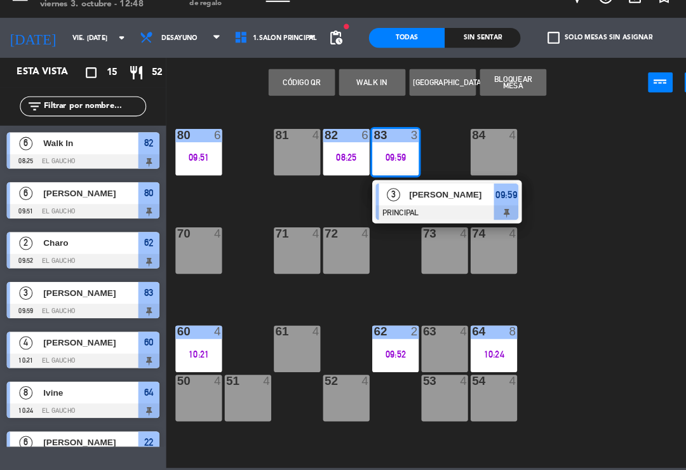
click at [390, 217] on div at bounding box center [427, 224] width 137 height 14
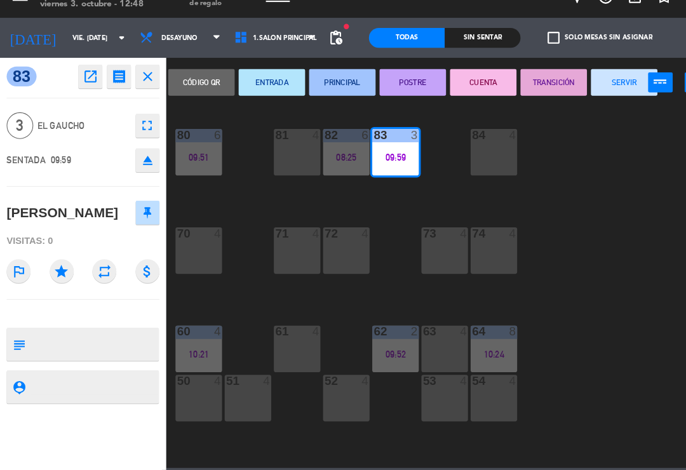
click at [591, 87] on button "SERVIR" at bounding box center [597, 99] width 64 height 25
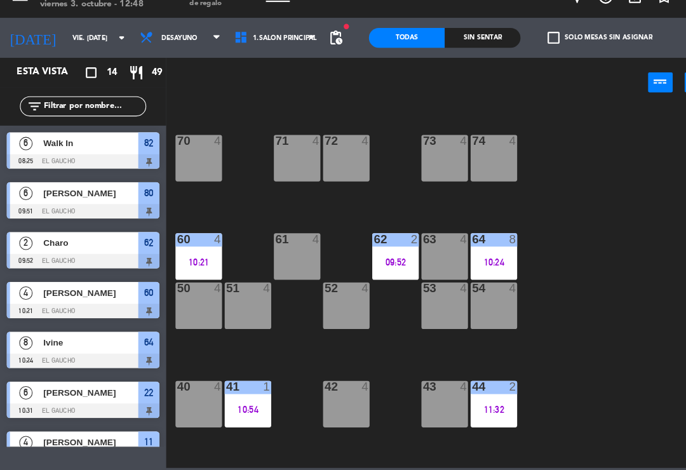
scroll to position [89, 0]
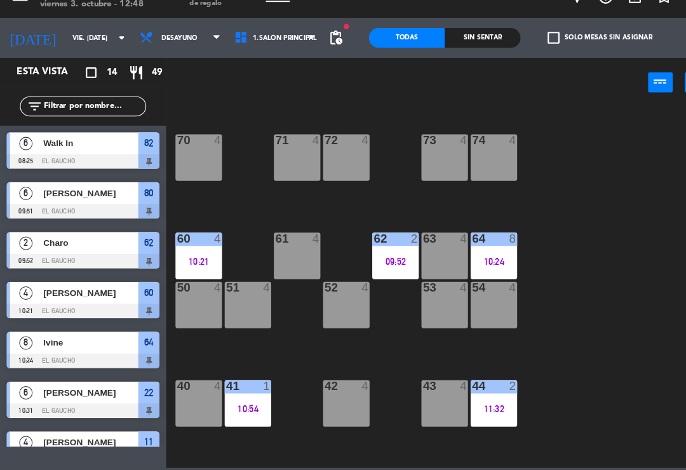
click at [475, 266] on div "10:24" at bounding box center [472, 270] width 44 height 9
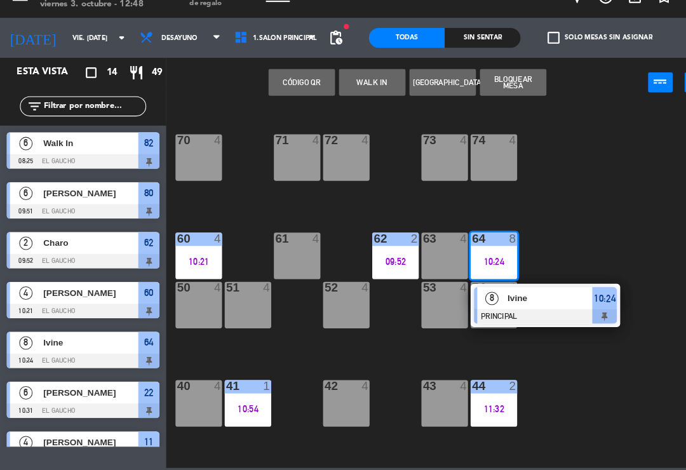
click at [505, 295] on div "Ivine" at bounding box center [525, 305] width 83 height 21
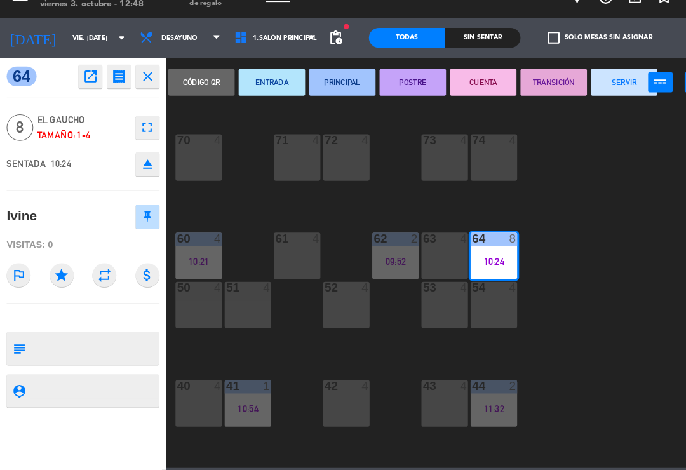
click at [593, 87] on button "SERVIR" at bounding box center [597, 99] width 64 height 25
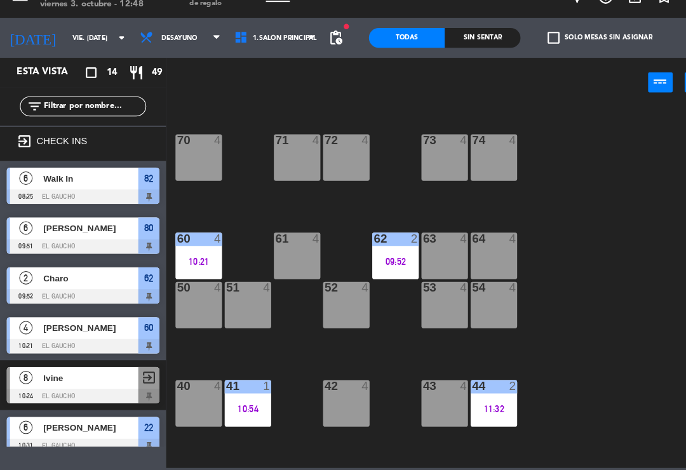
click at [385, 243] on div "62 2 09:52" at bounding box center [378, 265] width 44 height 44
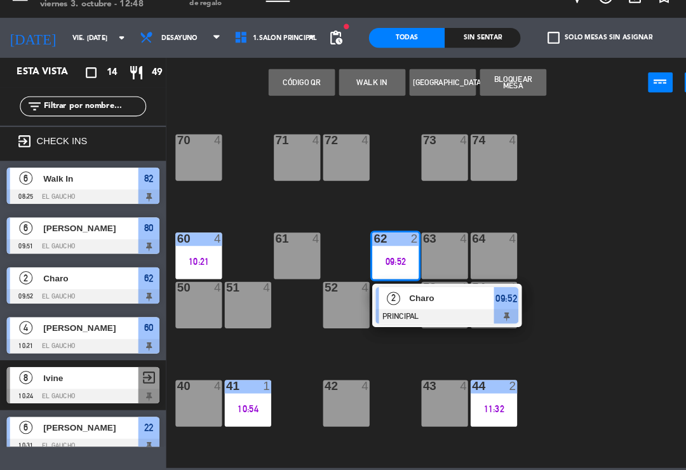
click at [593, 295] on div "84 4 80 6 09:51 83 4 82 6 08:25 81 4 70 4 71 4 72 4 73 4 74 4 63 4 62 2 09:52 2…" at bounding box center [426, 295] width 520 height 346
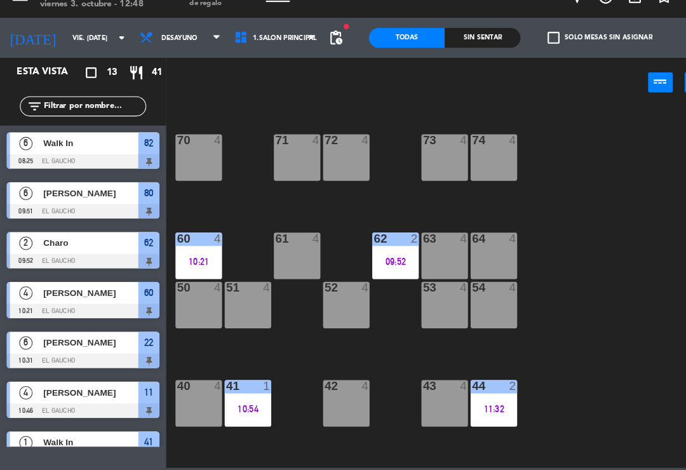
click at [273, 243] on div "61 4" at bounding box center [284, 265] width 44 height 44
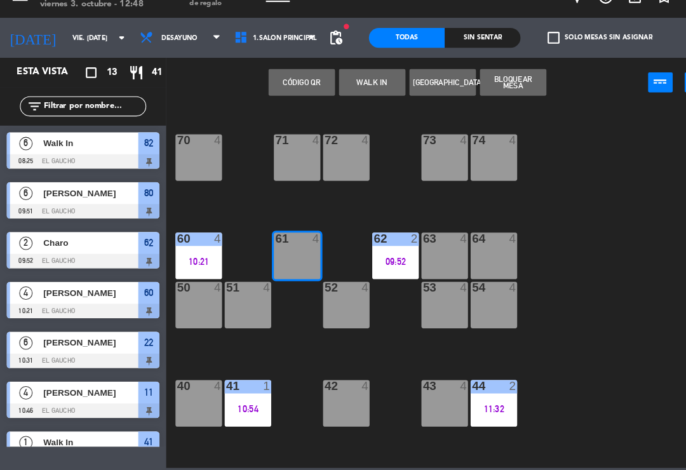
click at [370, 87] on button "WALK IN" at bounding box center [356, 99] width 64 height 25
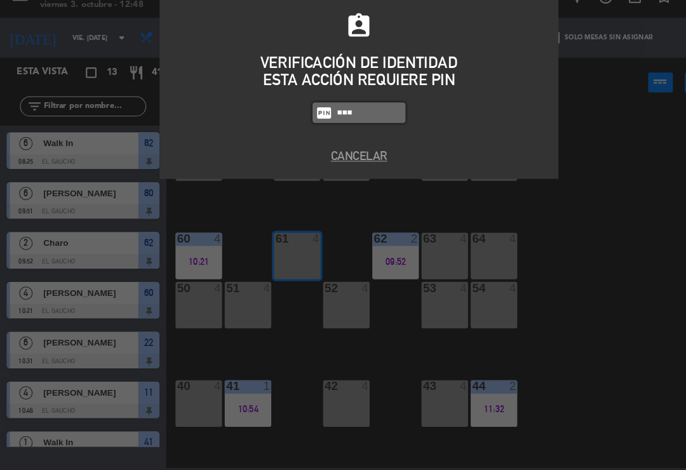
type input "0009"
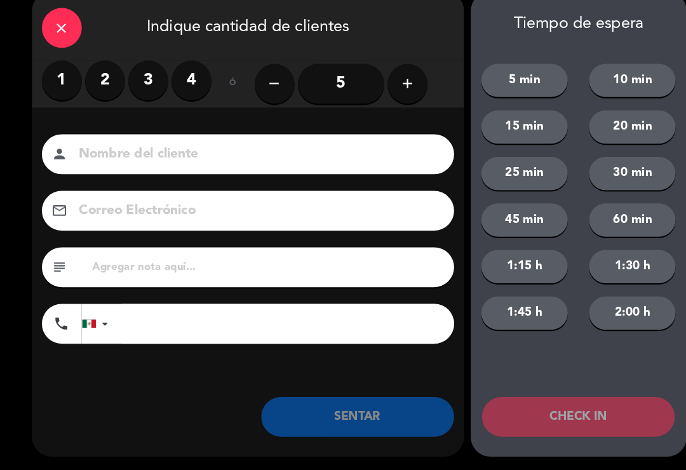
click at [61, 79] on label "1" at bounding box center [59, 98] width 38 height 38
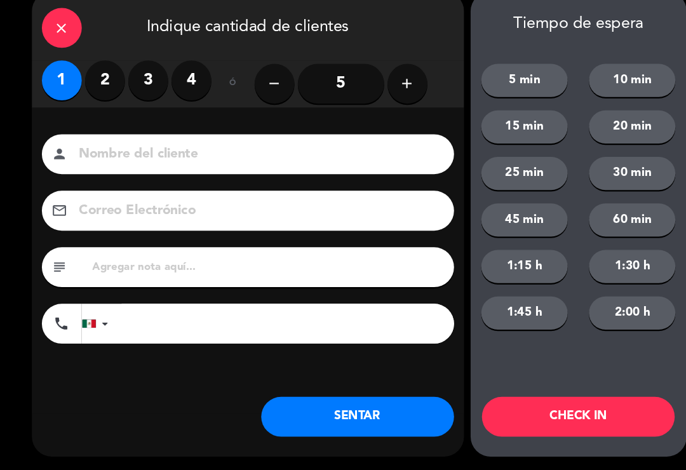
click at [375, 402] on button "SENTAR" at bounding box center [342, 419] width 184 height 38
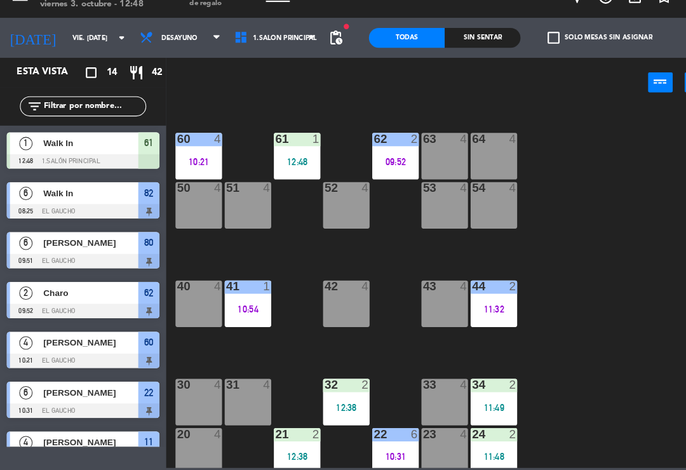
scroll to position [185, 0]
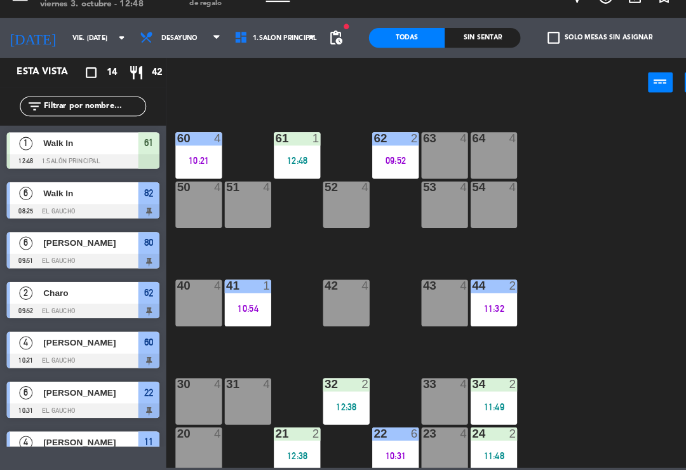
click at [484, 288] on div "44 2 11:32" at bounding box center [472, 310] width 44 height 44
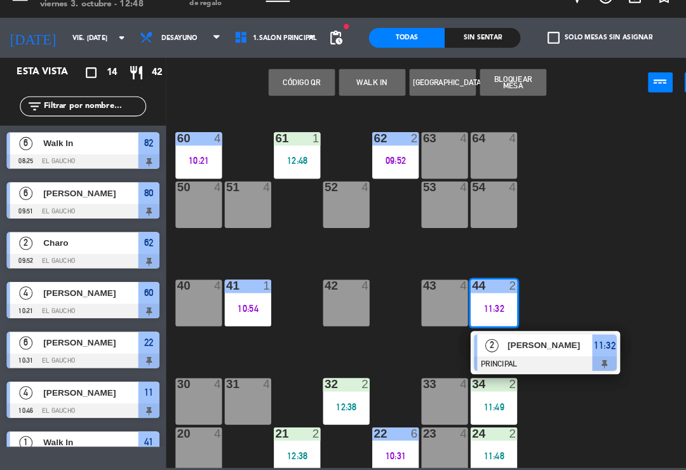
click at [532, 341] on div "[PERSON_NAME]" at bounding box center [525, 351] width 83 height 21
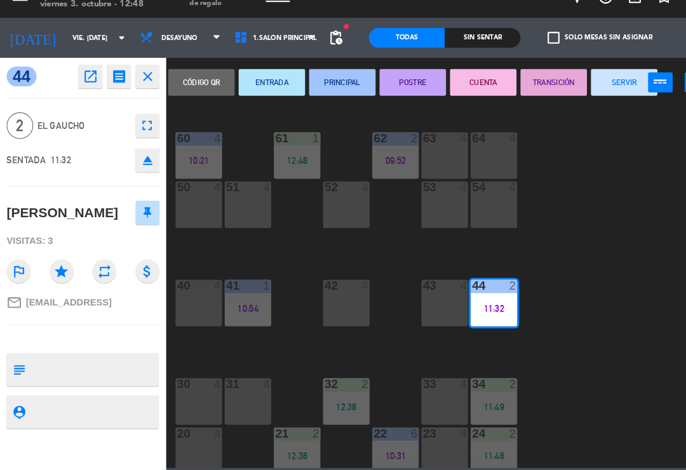
click at [599, 87] on button "SERVIR" at bounding box center [597, 99] width 64 height 25
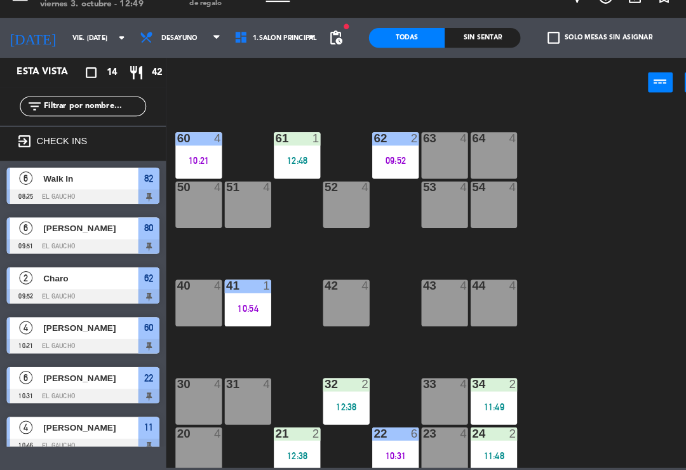
click at [238, 194] on div "51 4" at bounding box center [237, 216] width 44 height 44
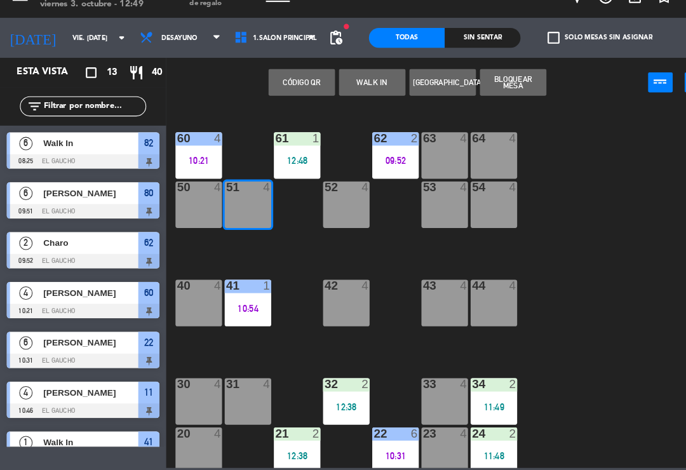
click at [367, 87] on button "WALK IN" at bounding box center [356, 99] width 64 height 25
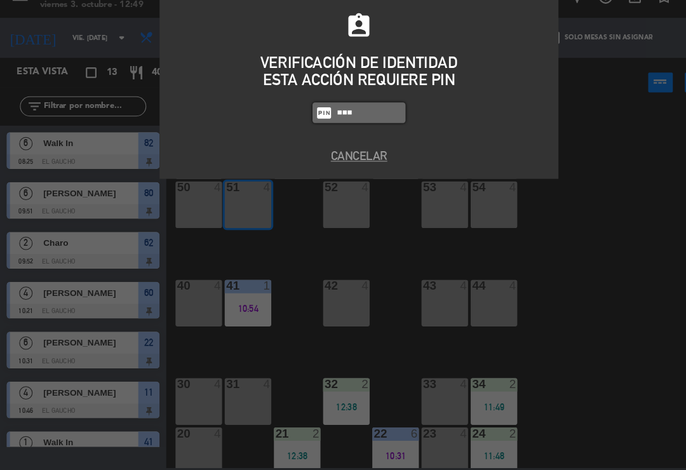
type input "0009"
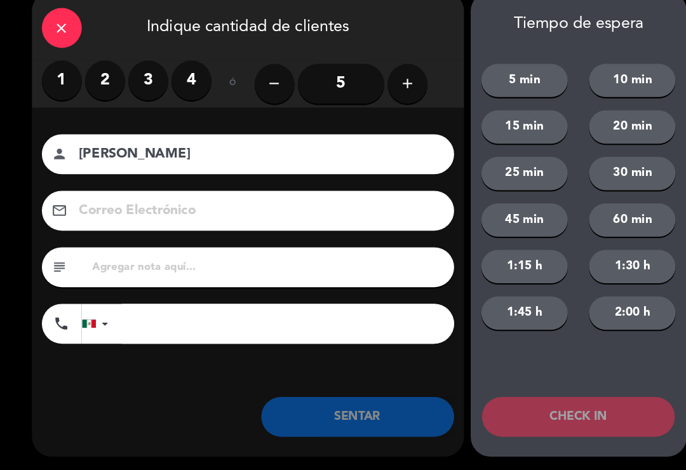
type input "[PERSON_NAME]"
click at [95, 79] on label "2" at bounding box center [100, 98] width 38 height 38
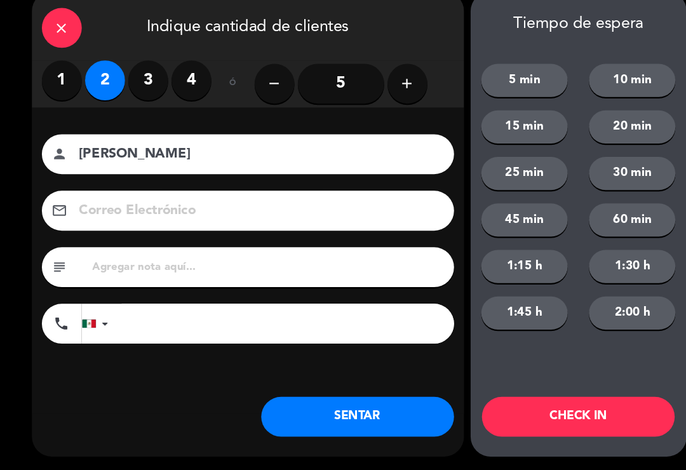
click at [387, 400] on button "SENTAR" at bounding box center [342, 419] width 184 height 38
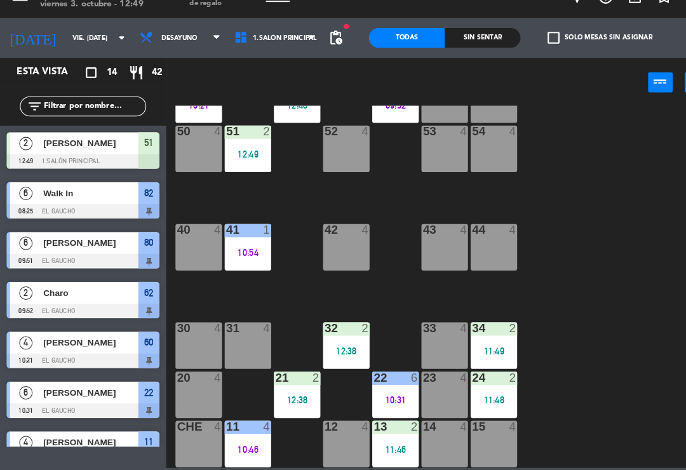
scroll to position [238, 0]
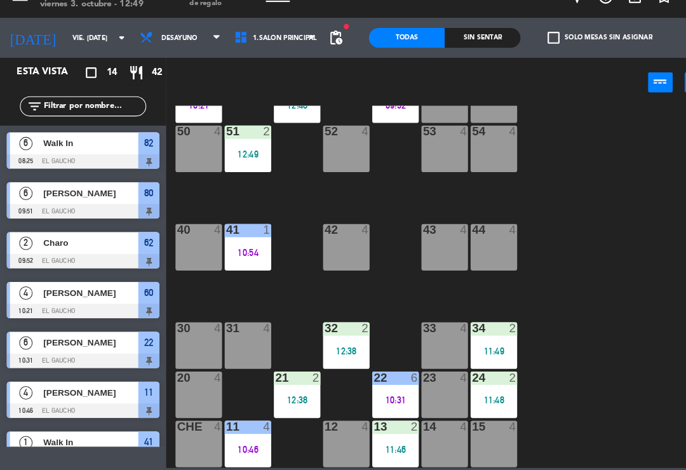
click at [485, 352] on div "11:49" at bounding box center [472, 356] width 44 height 9
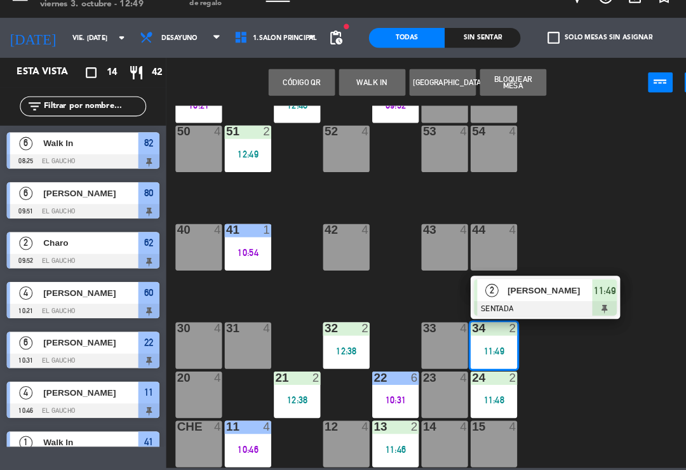
click at [524, 309] on div at bounding box center [521, 316] width 137 height 14
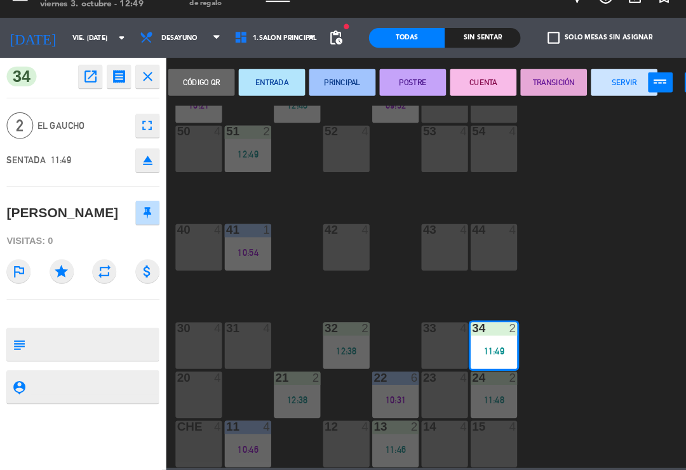
click at [336, 87] on button "PRINCIPAL" at bounding box center [327, 99] width 64 height 25
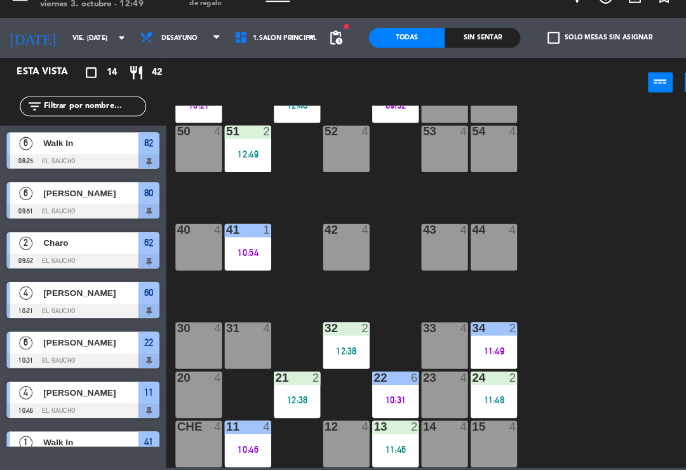
scroll to position [1, 0]
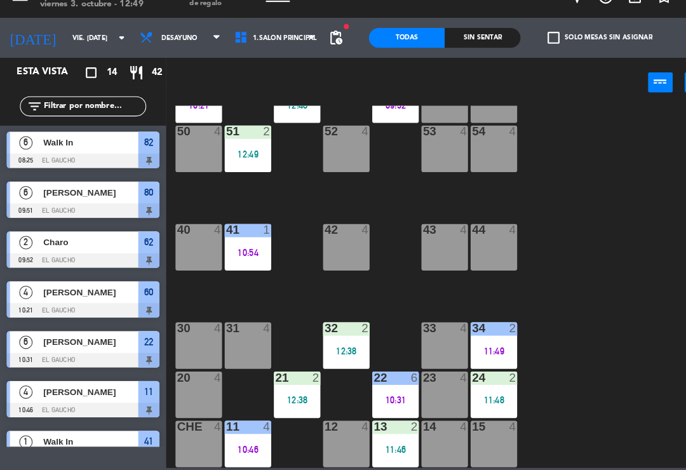
click at [342, 352] on div "12:38" at bounding box center [331, 356] width 44 height 9
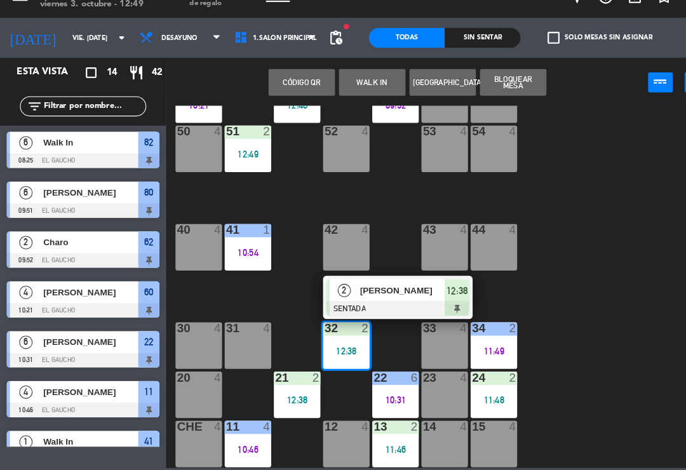
click at [375, 288] on div "[PERSON_NAME]" at bounding box center [384, 298] width 83 height 21
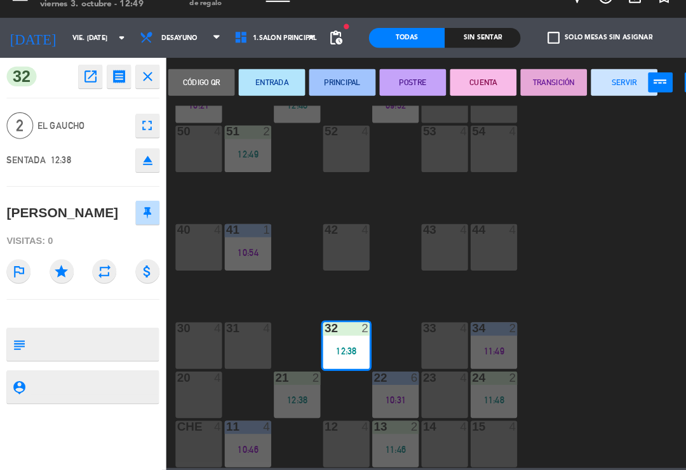
click at [332, 87] on button "PRINCIPAL" at bounding box center [327, 99] width 64 height 25
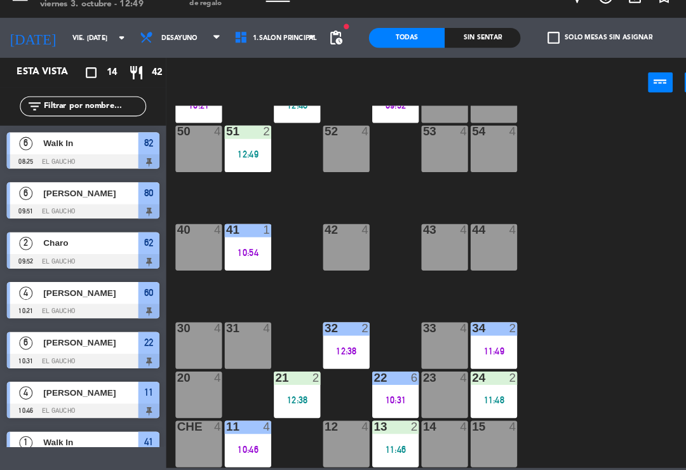
scroll to position [96, 0]
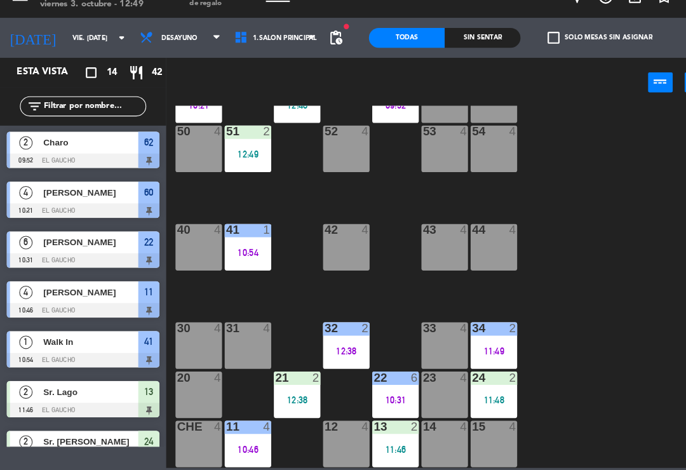
click at [287, 376] on div "21 2 12:38" at bounding box center [284, 398] width 44 height 44
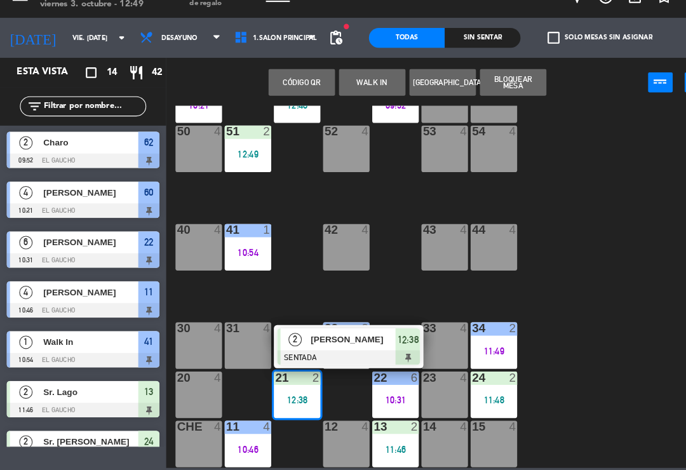
click at [324, 339] on span "[PERSON_NAME]" at bounding box center [337, 345] width 81 height 13
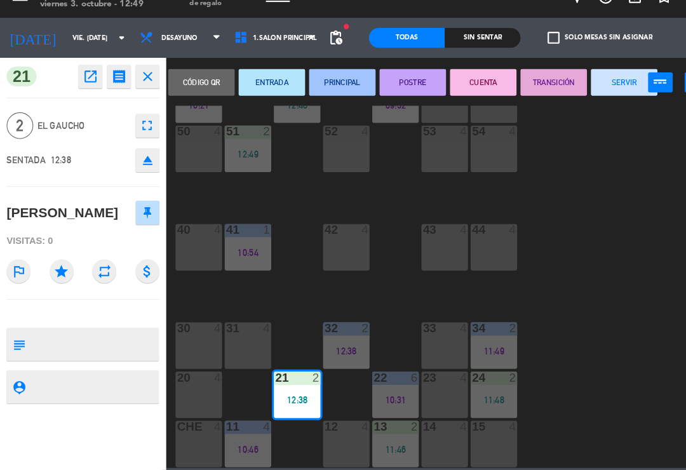
click at [324, 87] on button "PRINCIPAL" at bounding box center [327, 99] width 64 height 25
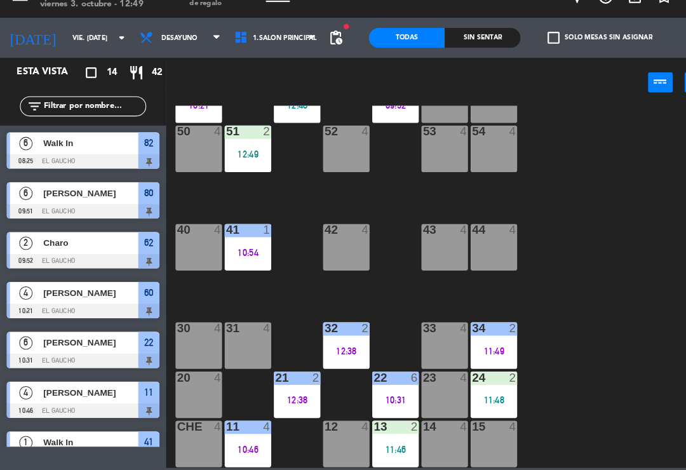
scroll to position [48, 0]
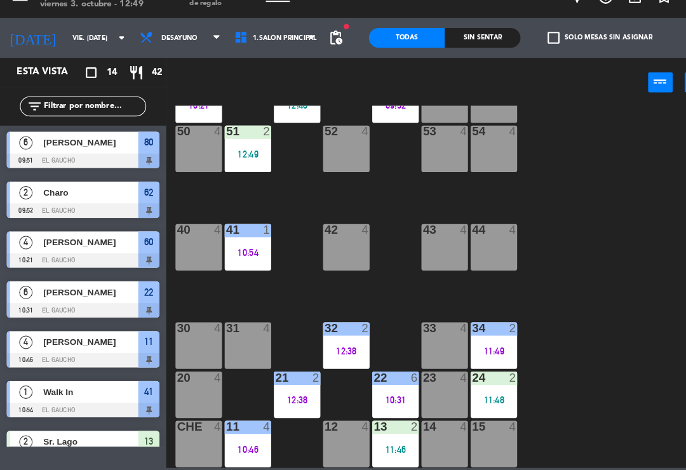
click at [388, 376] on div "22 6 10:31" at bounding box center [378, 398] width 44 height 44
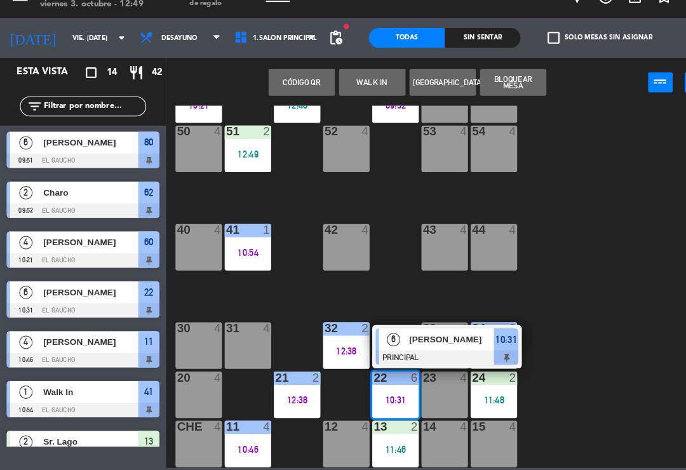
click at [415, 339] on span "[PERSON_NAME]" at bounding box center [431, 345] width 81 height 13
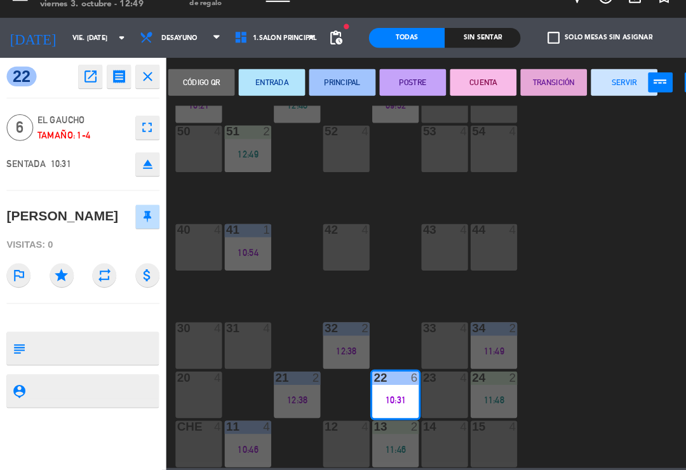
click at [610, 87] on button "SERVIR" at bounding box center [597, 99] width 64 height 25
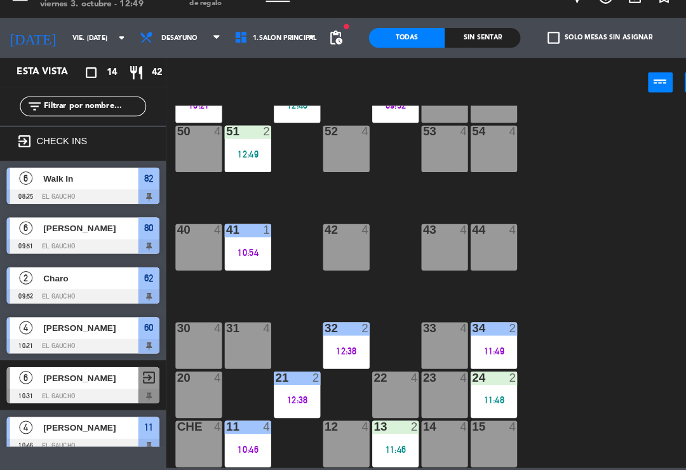
click at [480, 399] on div "11:48" at bounding box center [472, 403] width 44 height 9
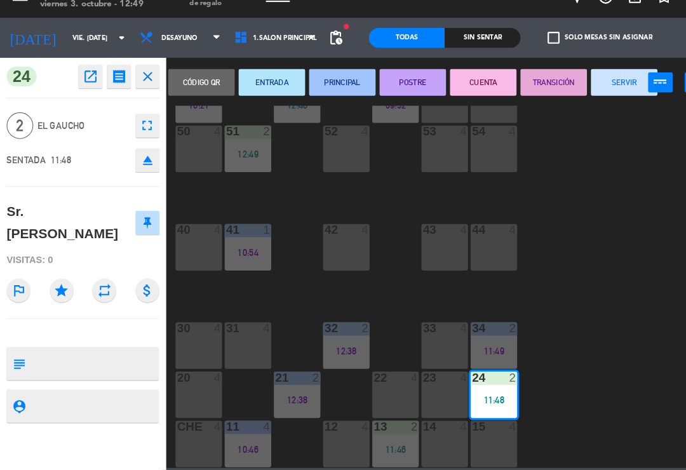
click at [341, 87] on button "PRINCIPAL" at bounding box center [327, 99] width 64 height 25
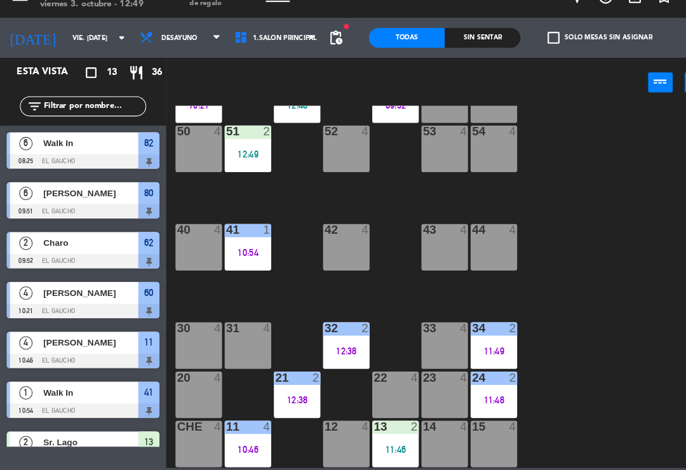
click at [238, 446] on div "10:46" at bounding box center [237, 450] width 44 height 9
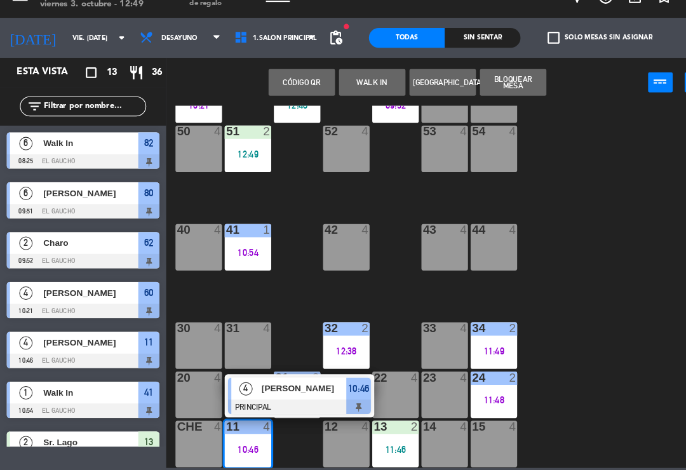
click at [285, 403] on div at bounding box center [286, 410] width 137 height 14
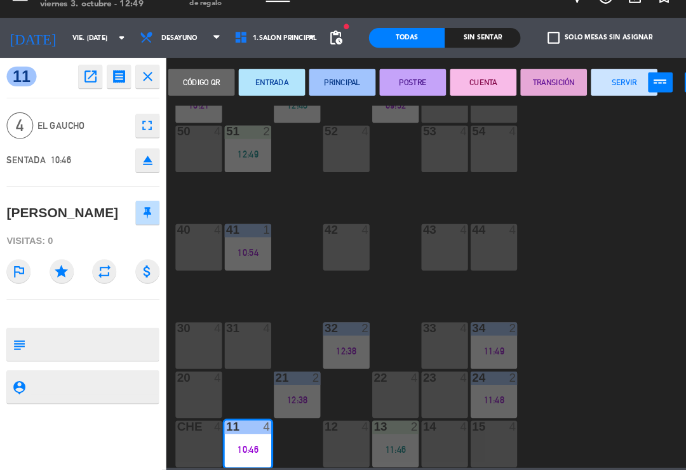
click at [605, 87] on button "SERVIR" at bounding box center [597, 99] width 64 height 25
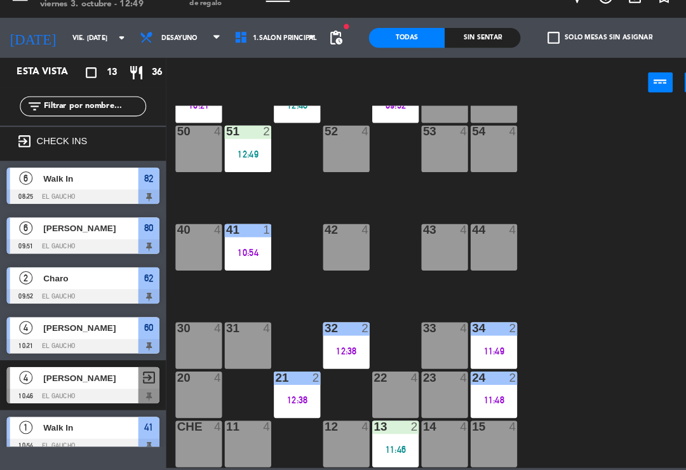
click at [388, 446] on div "11:46" at bounding box center [378, 450] width 44 height 9
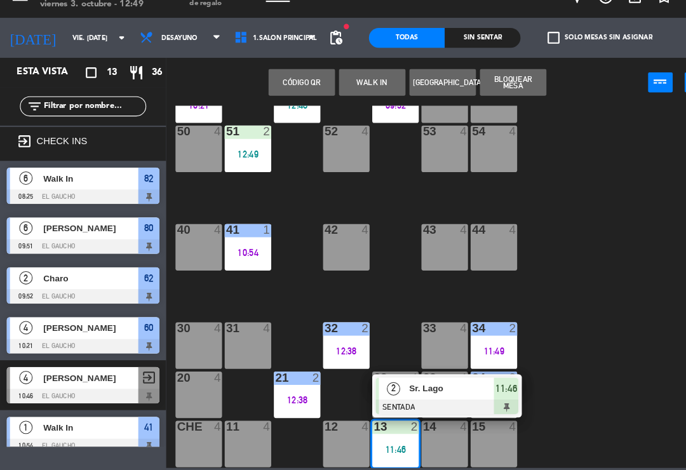
click at [429, 403] on div at bounding box center [427, 410] width 137 height 14
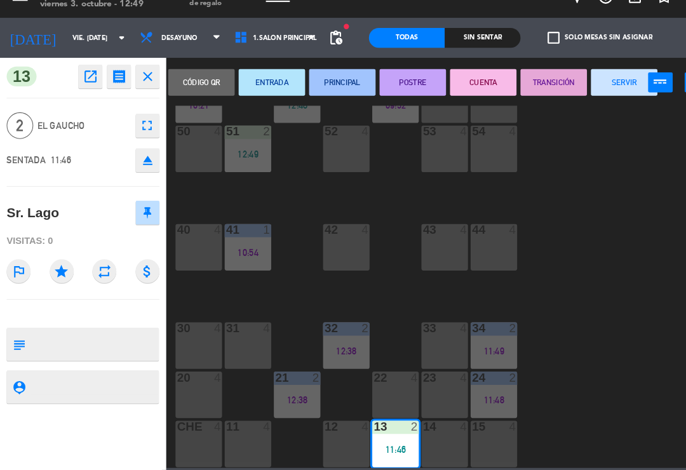
click at [337, 87] on button "PRINCIPAL" at bounding box center [327, 99] width 64 height 25
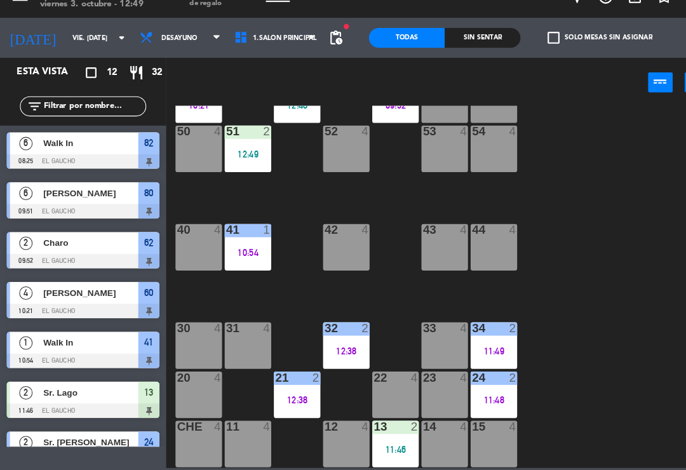
click at [486, 376] on div "24 2 11:48" at bounding box center [472, 398] width 44 height 44
click at [564, 252] on div "84 4 80 6 09:51 83 4 82 6 08:25 81 4 70 4 71 4 72 4 73 4 74 4 63 4 62 2 09:52 6…" at bounding box center [426, 295] width 520 height 346
click at [384, 436] on div "13 2 11:46" at bounding box center [378, 445] width 44 height 44
click at [552, 271] on div "84 4 80 6 09:51 83 4 82 6 08:25 81 4 70 4 71 4 72 4 73 4 74 4 63 4 62 2 09:52 6…" at bounding box center [426, 295] width 520 height 346
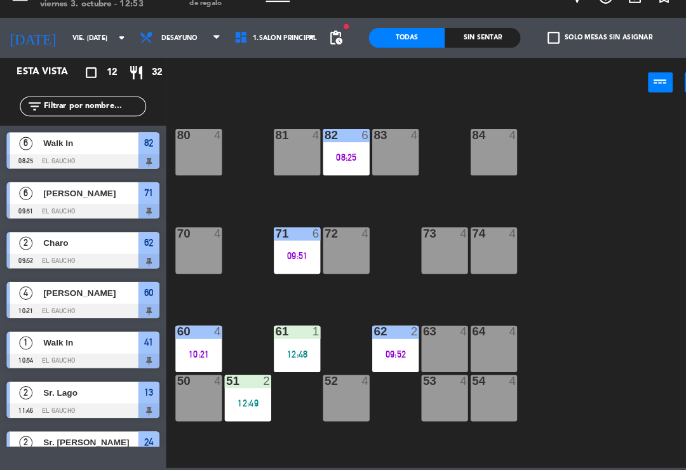
click at [276, 261] on div "09:51" at bounding box center [284, 265] width 44 height 9
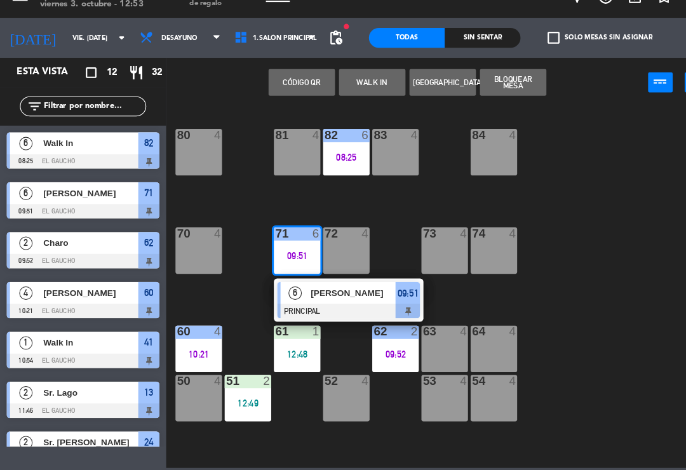
click at [342, 311] on div at bounding box center [333, 318] width 137 height 14
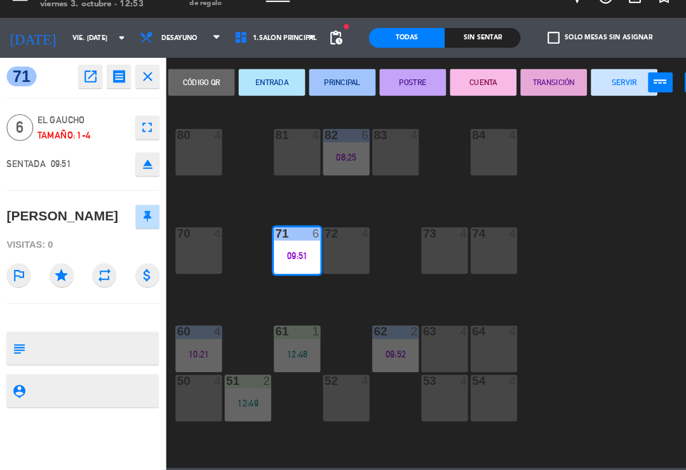
click at [604, 87] on button "SERVIR" at bounding box center [597, 99] width 64 height 25
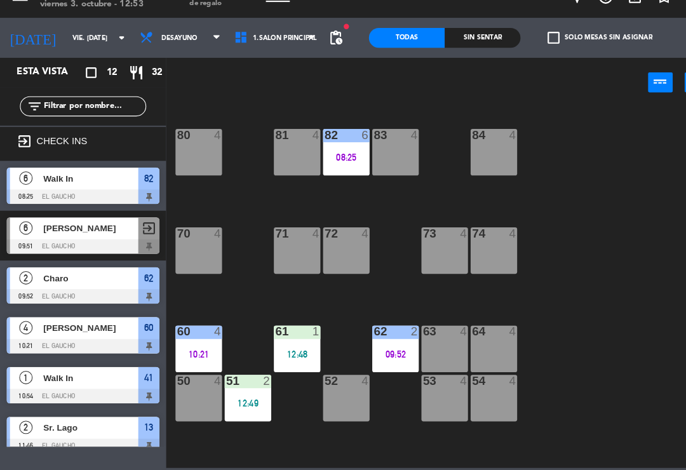
click at [331, 167] on div "08:25" at bounding box center [331, 171] width 44 height 9
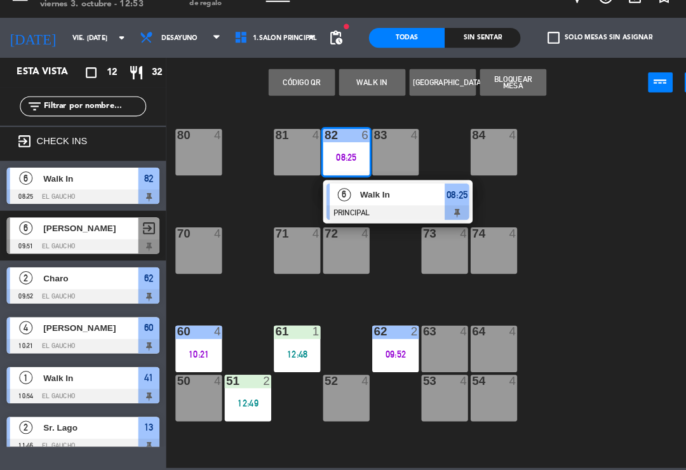
click at [385, 217] on div at bounding box center [380, 224] width 137 height 14
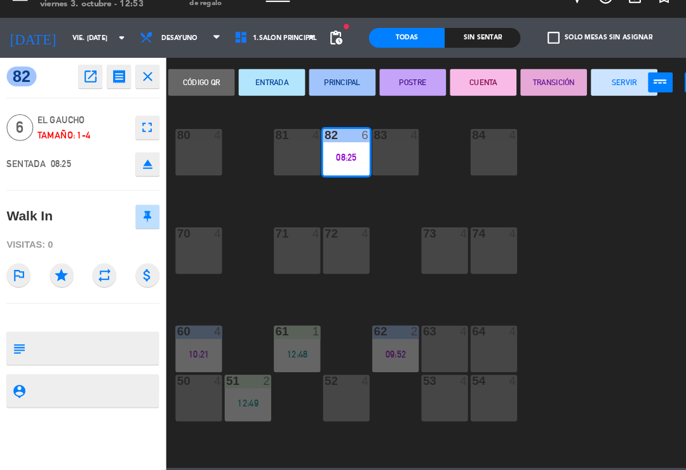
click at [590, 87] on button "SERVIR" at bounding box center [597, 99] width 64 height 25
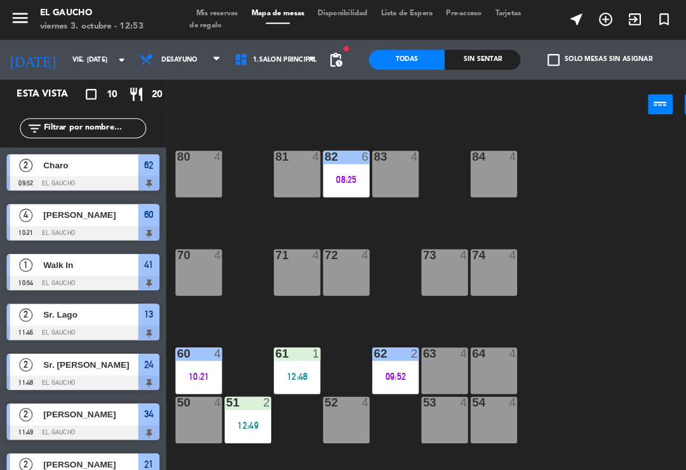
click at [333, 161] on div "82 6 08:25" at bounding box center [331, 166] width 44 height 44
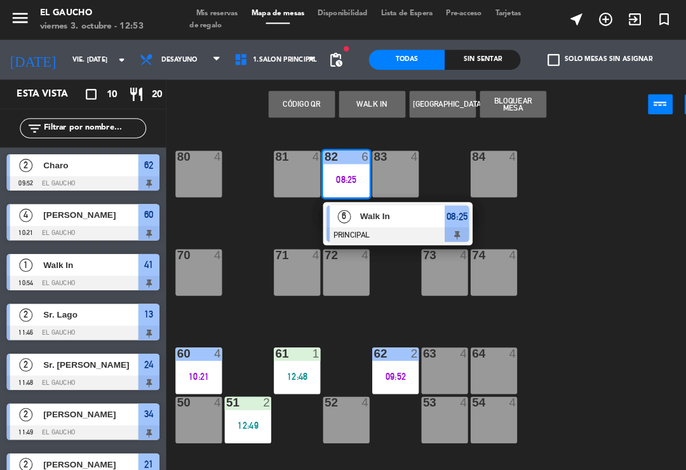
click at [361, 215] on div "Walk In" at bounding box center [384, 206] width 83 height 21
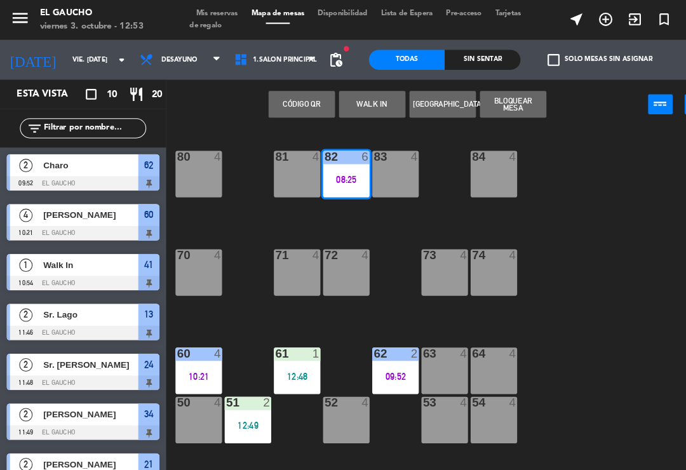
click at [560, 220] on div "84 4 80 4 83 4 82 6 08:25 81 4 70 4 71 4 72 4 73 4 74 4 63 4 62 2 09:52 61 1 12…" at bounding box center [426, 295] width 520 height 346
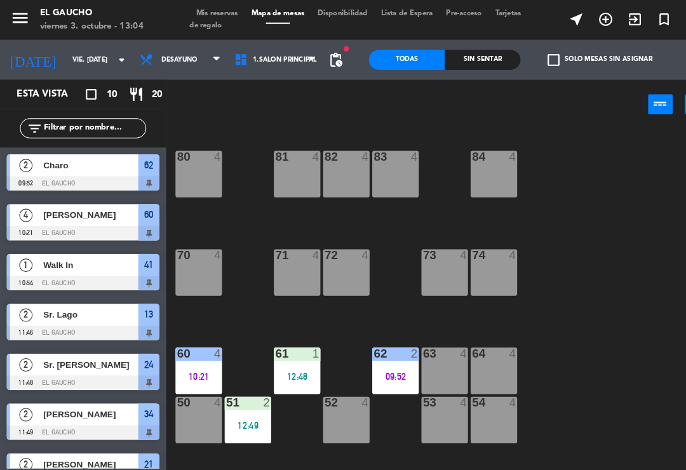
click at [283, 260] on div "71 4" at bounding box center [284, 260] width 44 height 44
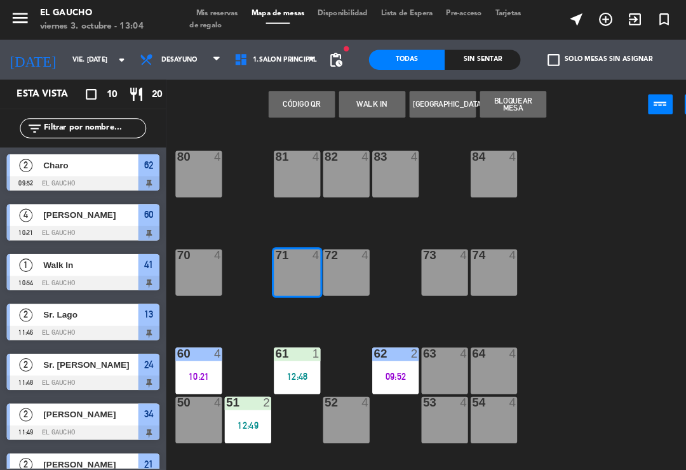
click at [367, 105] on button "WALK IN" at bounding box center [356, 99] width 64 height 25
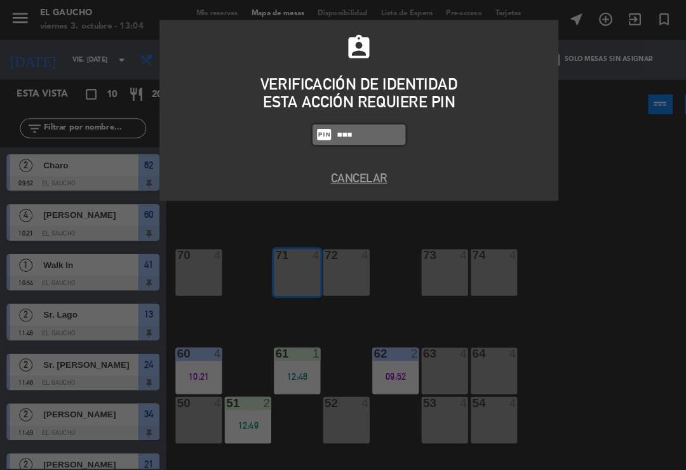
type input "0009"
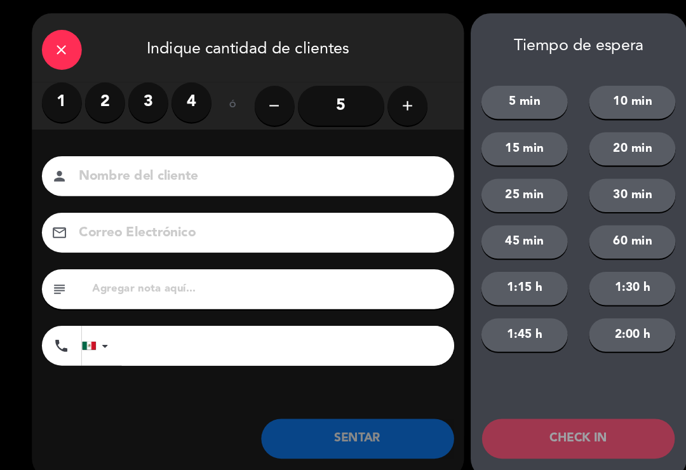
click at [105, 106] on label "2" at bounding box center [100, 98] width 38 height 38
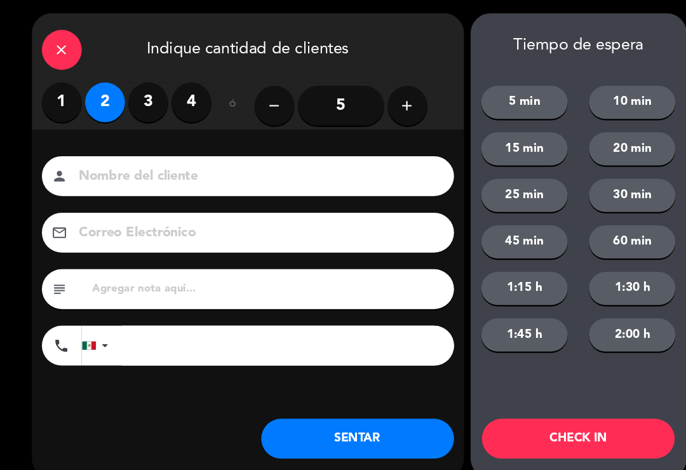
click at [356, 421] on button "SENTAR" at bounding box center [342, 419] width 184 height 38
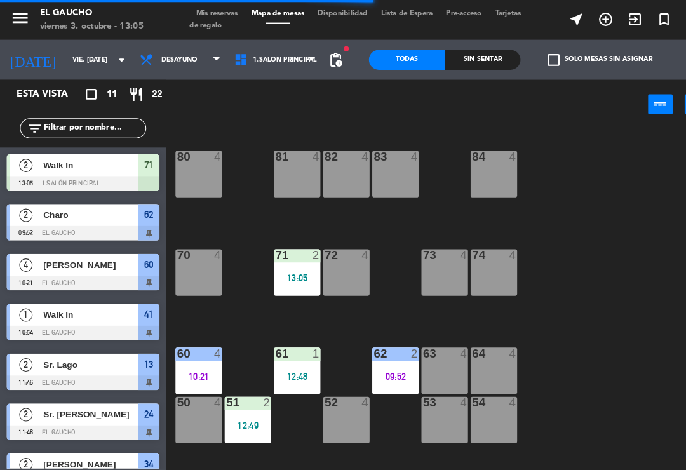
click at [286, 358] on div "12:48" at bounding box center [284, 359] width 44 height 9
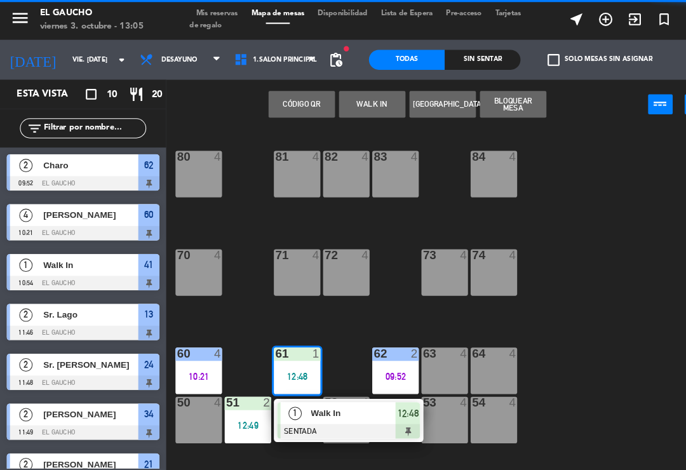
click at [311, 412] on div at bounding box center [333, 412] width 137 height 14
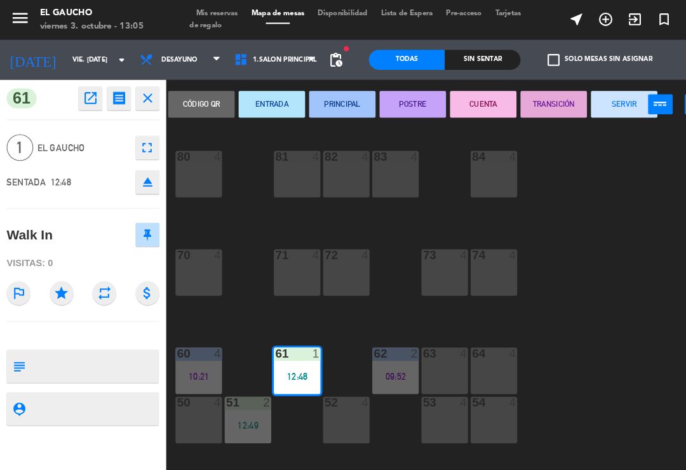
click at [590, 105] on button "SERVIR" at bounding box center [597, 99] width 64 height 25
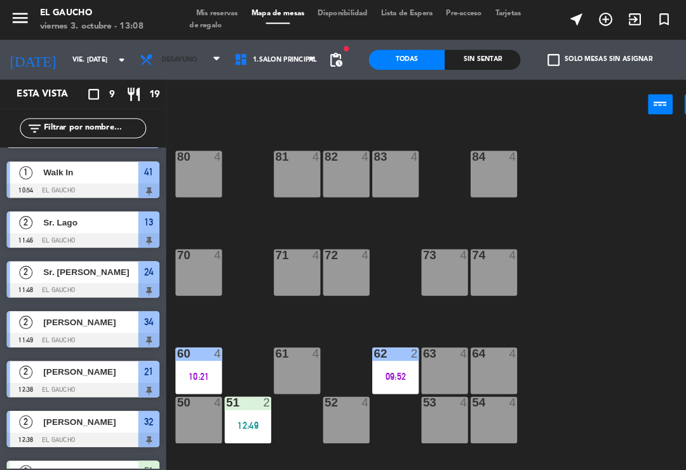
click at [185, 54] on span "Desayuno" at bounding box center [172, 57] width 91 height 28
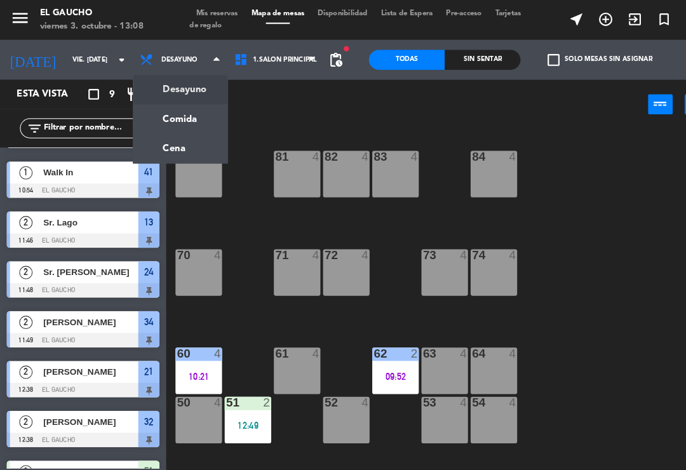
click at [151, 118] on ng-component "menu El Gaucho viernes 3. octubre - 13:08 Mis reservas Mapa de mesas Disponibil…" at bounding box center [343, 234] width 686 height 468
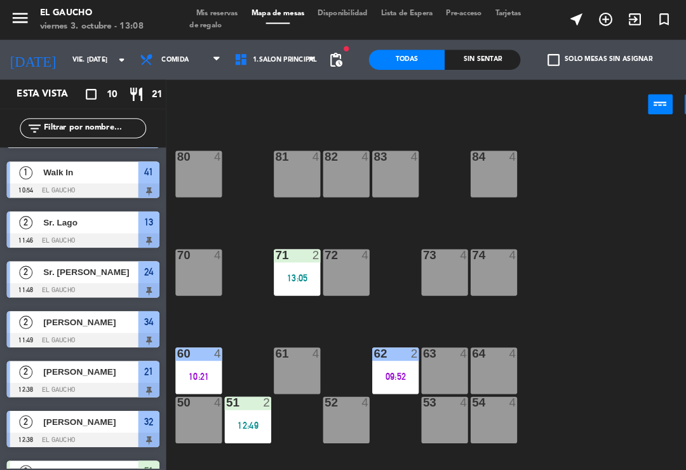
click at [285, 257] on div "71 2 13:05" at bounding box center [284, 260] width 44 height 44
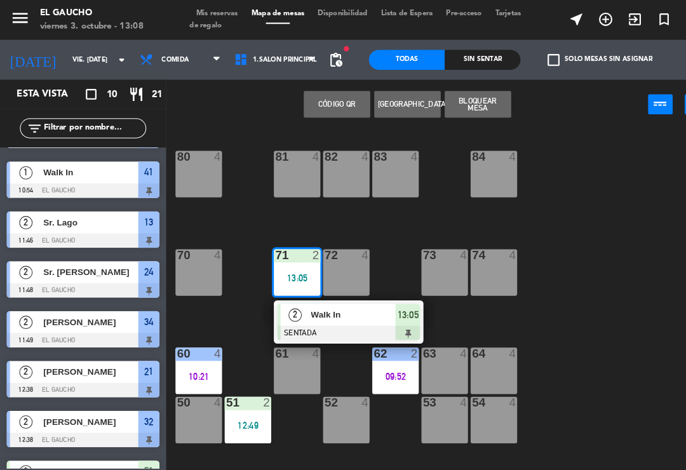
click at [334, 310] on div "Walk In" at bounding box center [337, 300] width 83 height 21
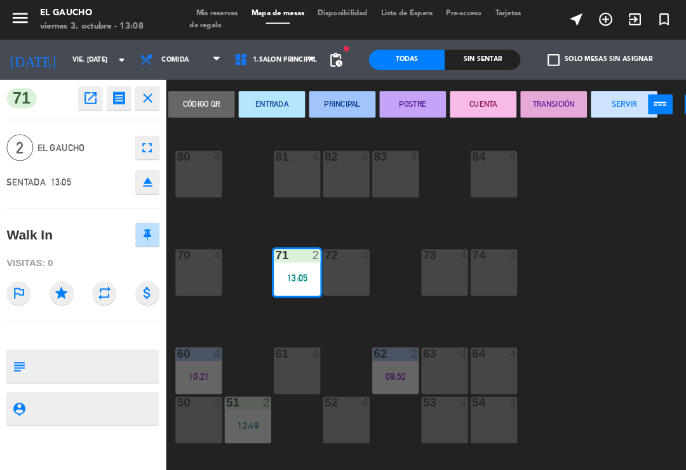
click at [585, 106] on button "SERVIR" at bounding box center [597, 99] width 64 height 25
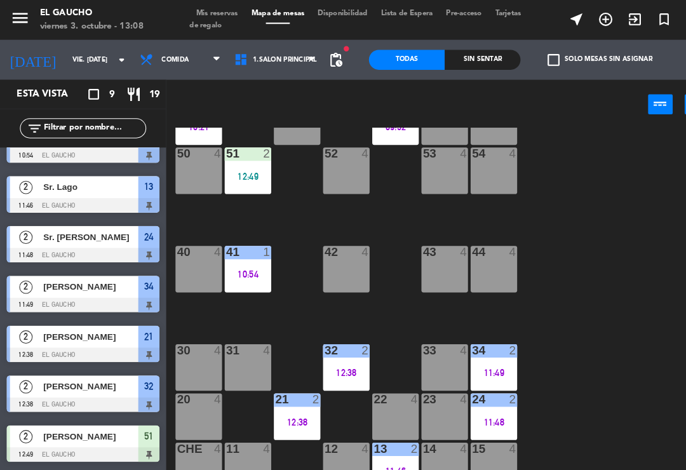
scroll to position [238, 0]
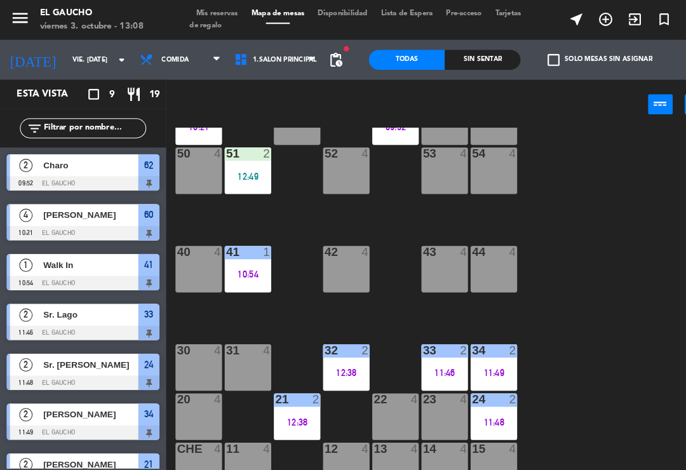
click at [283, 419] on div "21 2 12:38" at bounding box center [284, 398] width 44 height 44
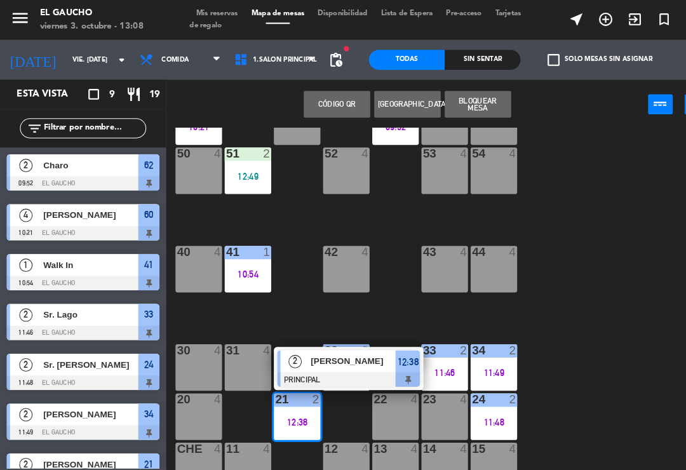
click at [328, 357] on div at bounding box center [333, 363] width 137 height 14
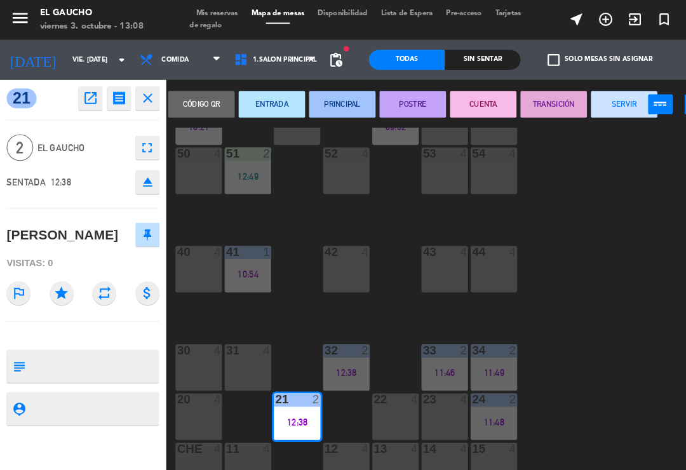
click at [593, 104] on button "SERVIR" at bounding box center [597, 99] width 64 height 25
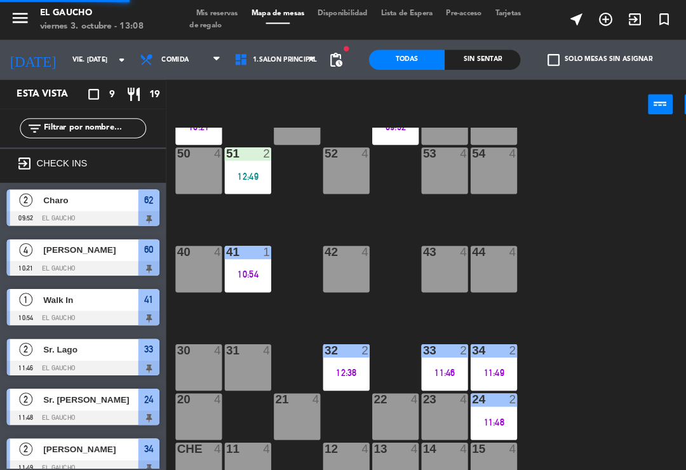
scroll to position [24, 0]
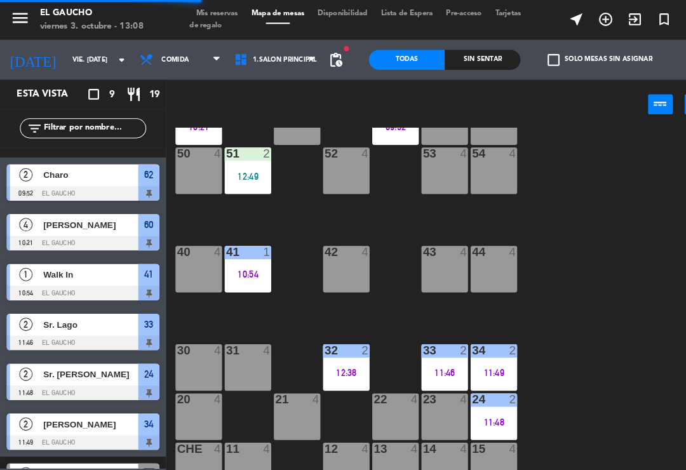
click at [478, 388] on div "24 2" at bounding box center [472, 382] width 44 height 13
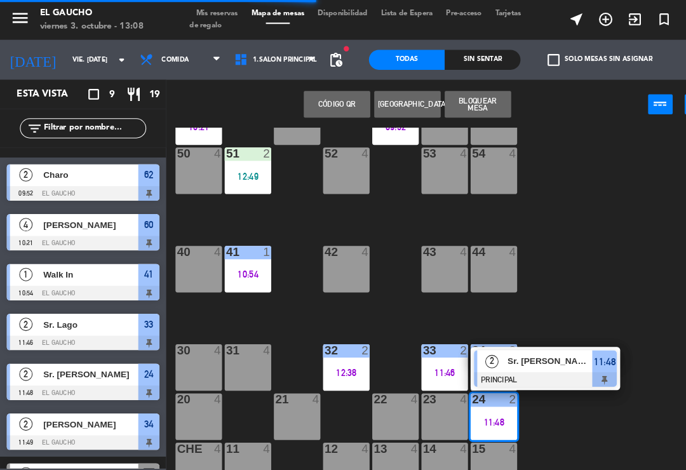
click at [519, 351] on span "Sr. [PERSON_NAME]" at bounding box center [525, 345] width 81 height 13
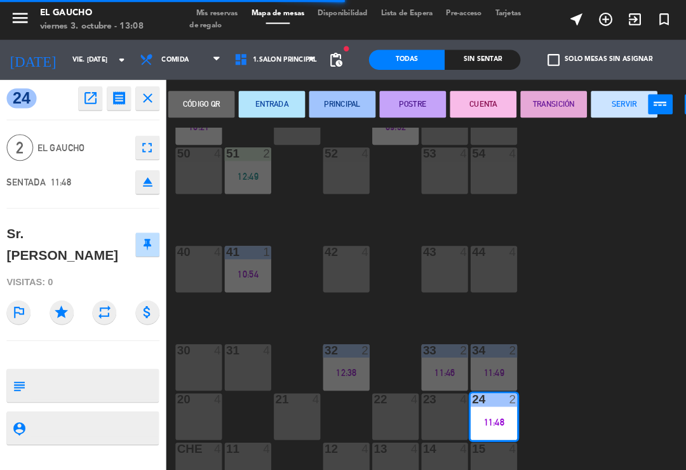
click at [595, 105] on button "SERVIR" at bounding box center [597, 99] width 64 height 25
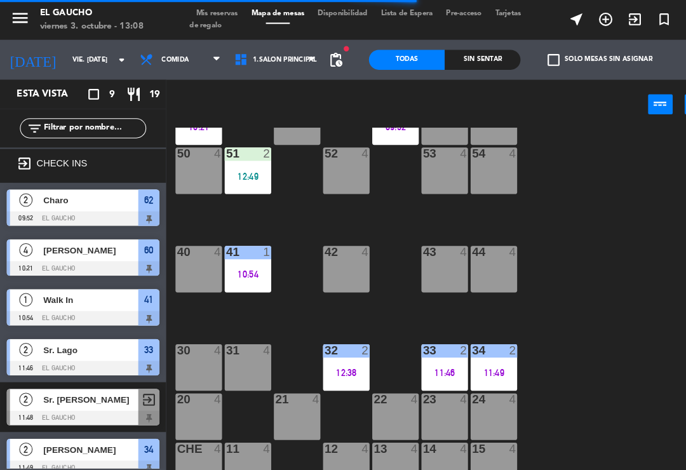
click at [487, 348] on div "34 2 11:49" at bounding box center [472, 351] width 44 height 44
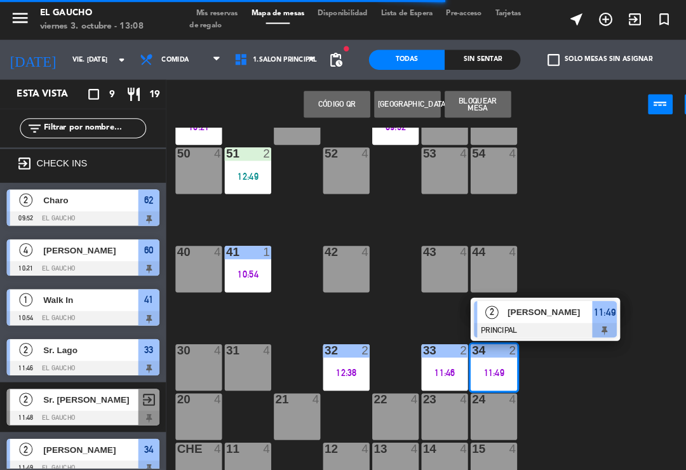
click at [518, 299] on span "[PERSON_NAME]" at bounding box center [525, 298] width 81 height 13
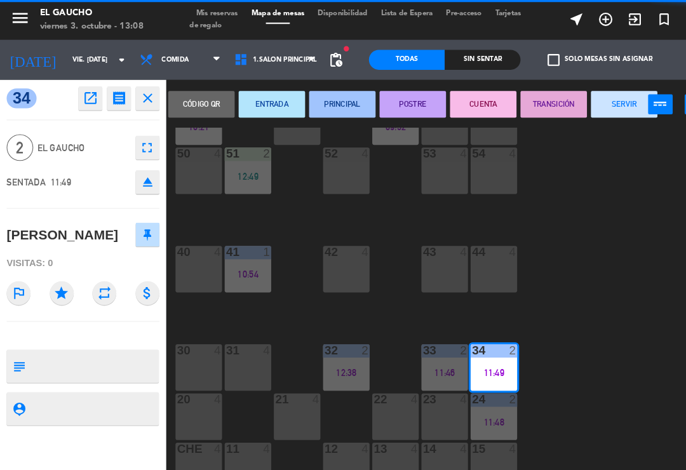
click at [600, 105] on button "SERVIR" at bounding box center [597, 99] width 64 height 25
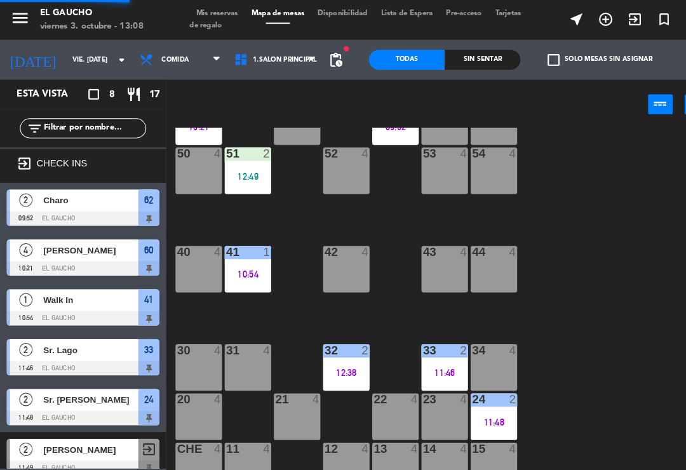
scroll to position [8, 0]
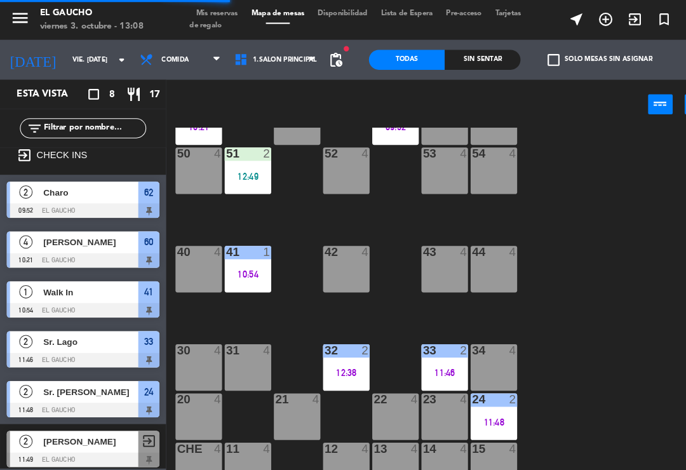
click at [430, 347] on div "33 2 11:46" at bounding box center [425, 351] width 44 height 44
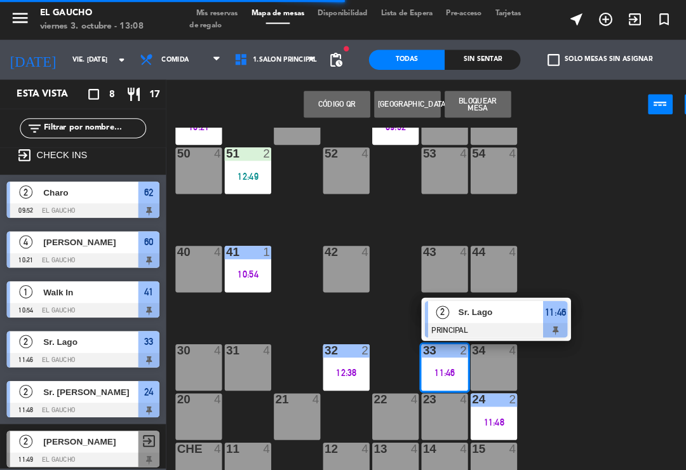
click at [488, 299] on span "Sr. Lago" at bounding box center [478, 298] width 81 height 13
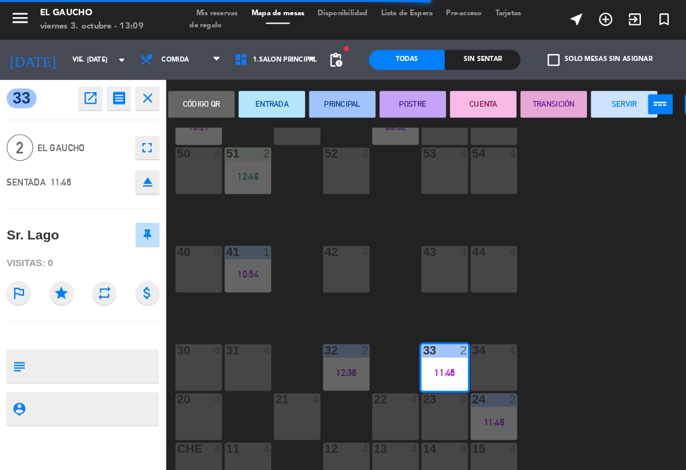
click at [598, 100] on button "SERVIR" at bounding box center [597, 99] width 64 height 25
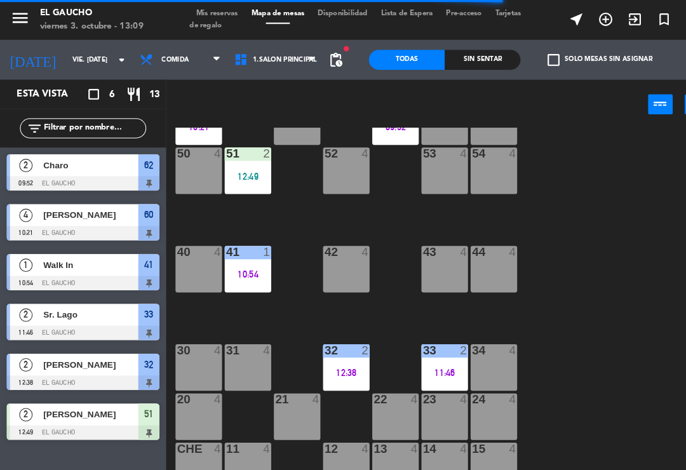
click at [334, 356] on div "12:38" at bounding box center [331, 356] width 44 height 9
click at [549, 254] on div "84 4 80 4 83 4 82 4 81 4 70 4 71 4 72 4 73 4 74 4 63 4 62 2 09:52 61 4 60 4 10:…" at bounding box center [426, 295] width 520 height 346
click at [430, 347] on div "33 2 11:46" at bounding box center [425, 351] width 44 height 44
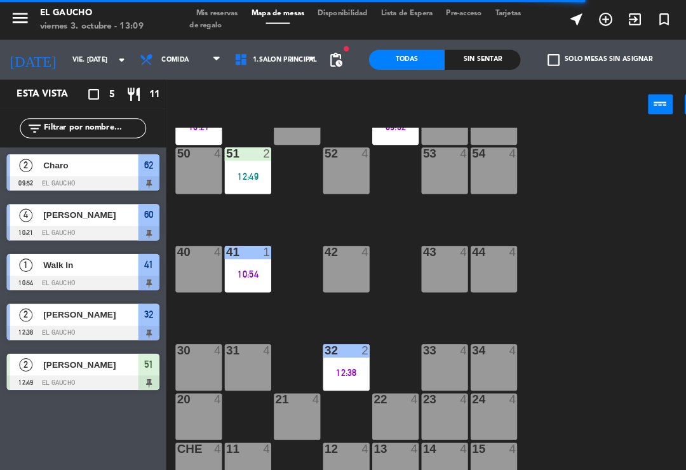
click at [459, 293] on div "84 4 80 4 83 4 82 4 81 4 70 4 71 4 72 4 73 4 74 4 63 4 62 2 09:52 61 4 60 4 10:…" at bounding box center [426, 295] width 520 height 346
click at [236, 238] on div at bounding box center [237, 240] width 21 height 11
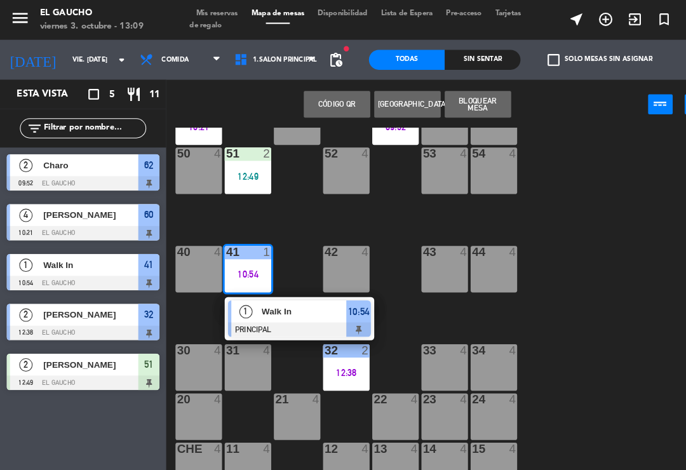
click at [517, 208] on div "84 4 80 4 83 4 82 4 81 4 70 4 71 4 72 4 73 4 74 4 63 4 62 2 09:52 61 4 60 4 10:…" at bounding box center [426, 295] width 520 height 346
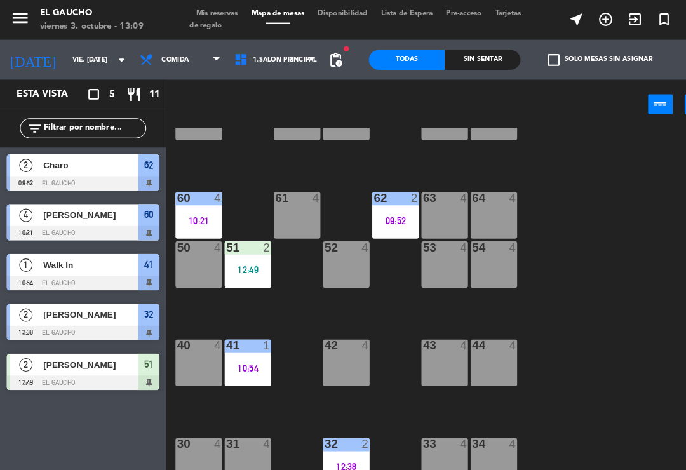
scroll to position [151, 0]
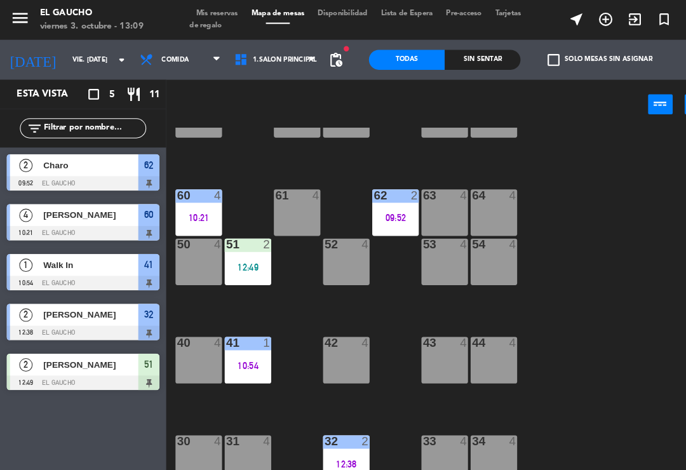
click at [236, 255] on div "12:49" at bounding box center [237, 255] width 44 height 9
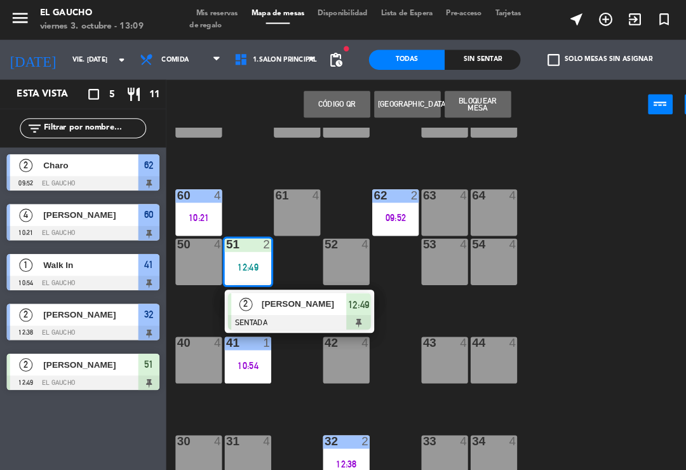
click at [285, 288] on span "[PERSON_NAME]" at bounding box center [290, 290] width 81 height 13
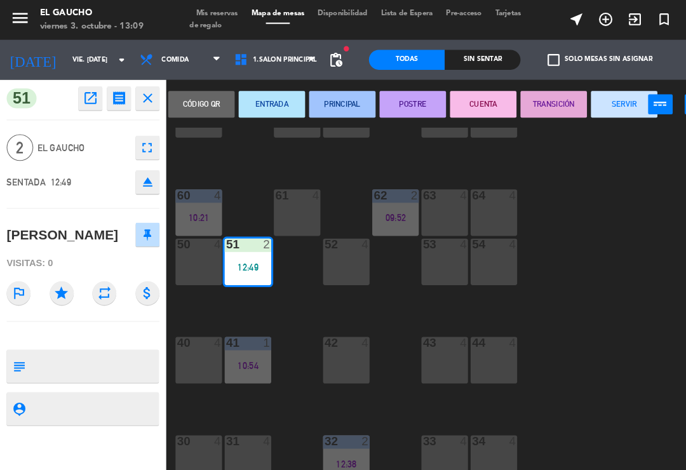
click at [342, 95] on button "PRINCIPAL" at bounding box center [327, 99] width 64 height 25
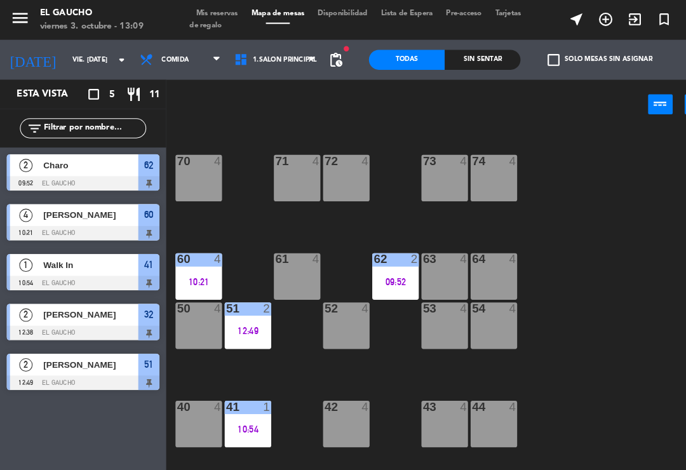
scroll to position [88, 0]
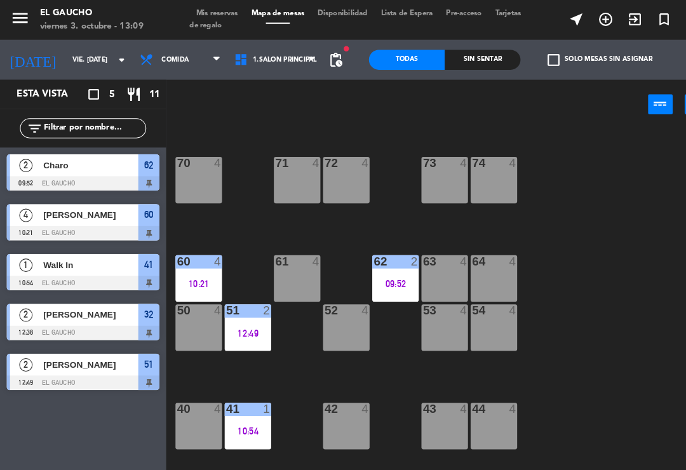
click at [248, 314] on div "12:49" at bounding box center [237, 318] width 44 height 9
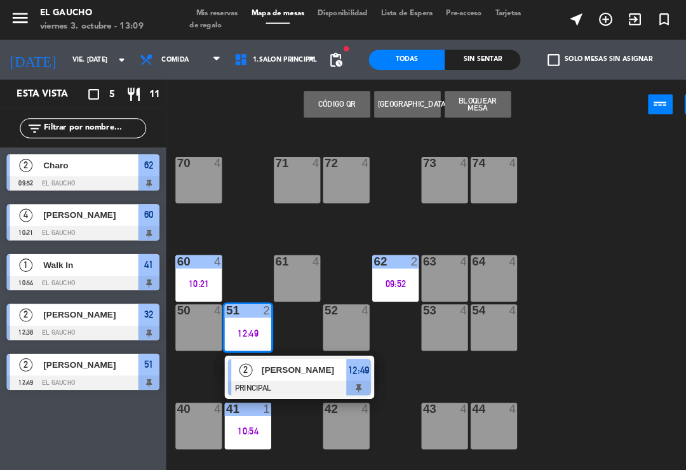
click at [276, 362] on div "[PERSON_NAME]" at bounding box center [290, 353] width 83 height 21
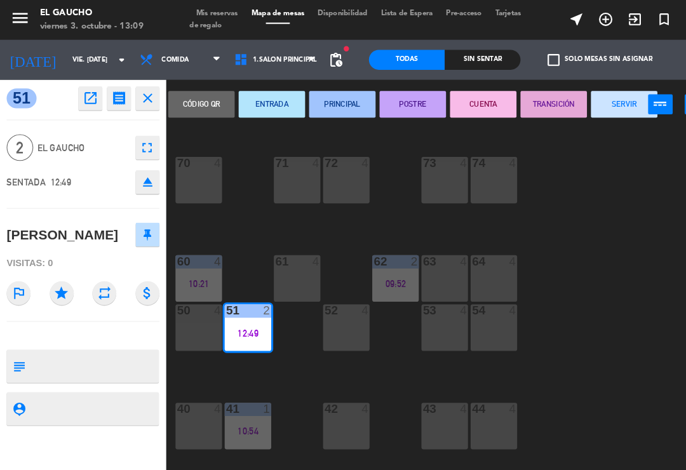
click at [592, 104] on button "SERVIR" at bounding box center [597, 99] width 64 height 25
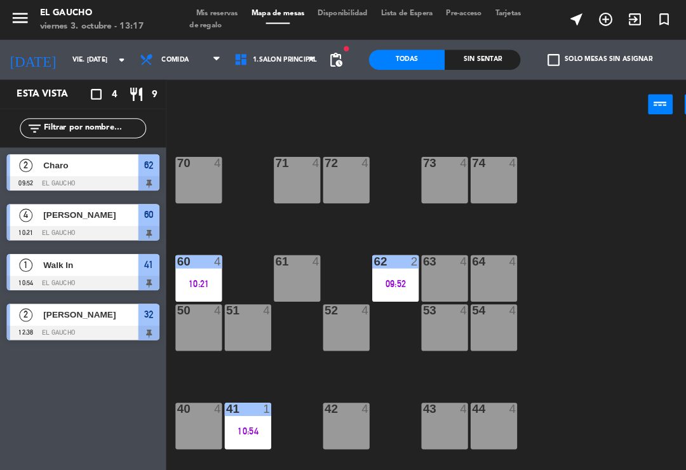
scroll to position [55, 0]
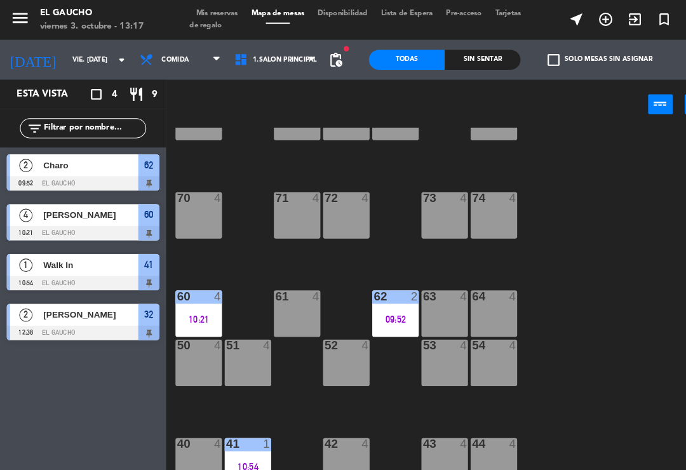
click at [377, 308] on div "09:52" at bounding box center [378, 305] width 44 height 9
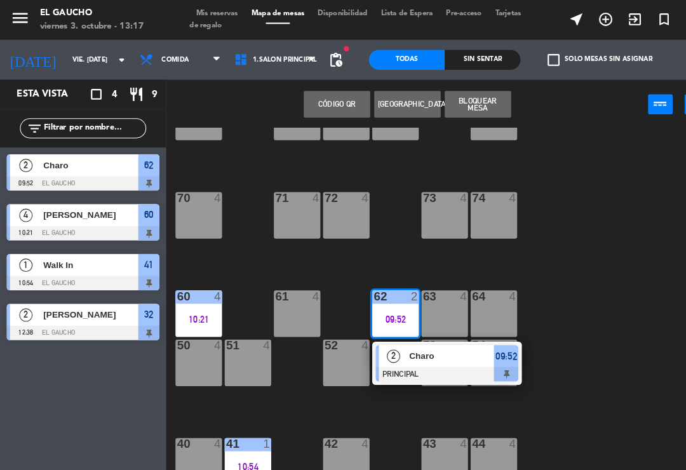
click at [416, 344] on span "Charo" at bounding box center [431, 340] width 81 height 13
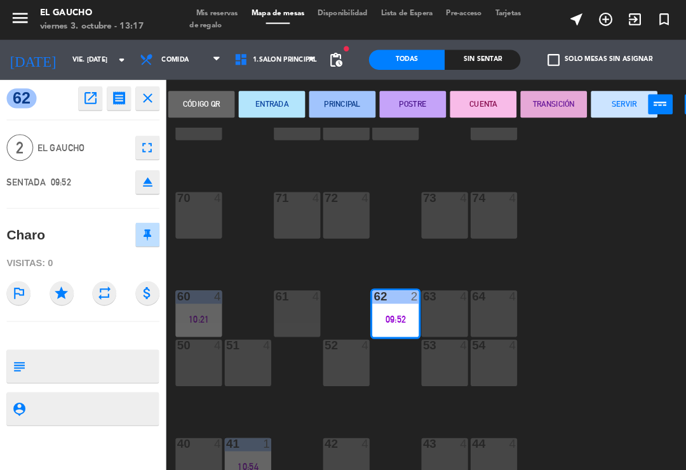
click at [602, 109] on button "SERVIR" at bounding box center [597, 99] width 64 height 25
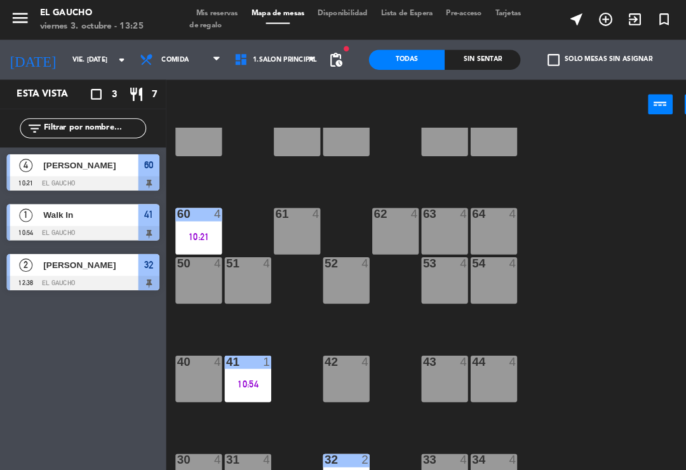
scroll to position [136, 0]
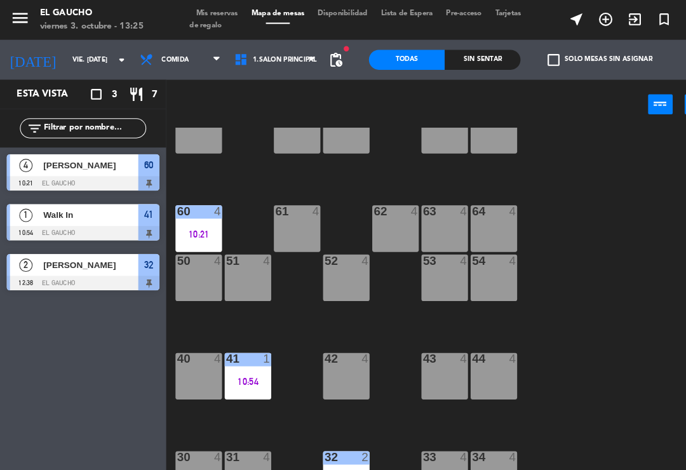
click at [468, 271] on div "54 4" at bounding box center [472, 265] width 44 height 44
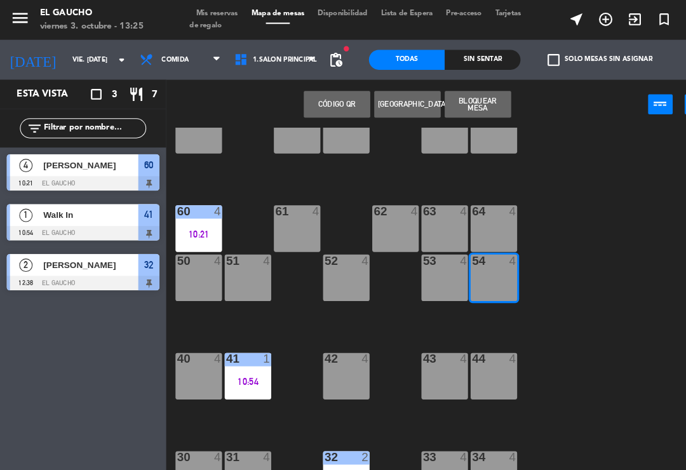
click at [105, 65] on input "vie. [DATE]" at bounding box center [106, 58] width 87 height 20
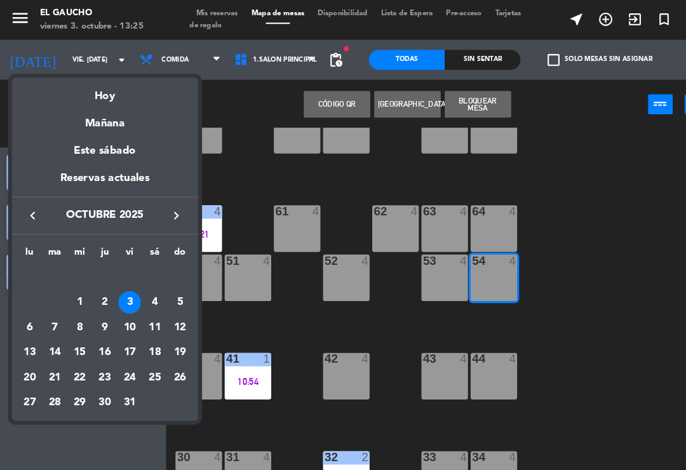
click at [585, 250] on div at bounding box center [343, 235] width 686 height 470
